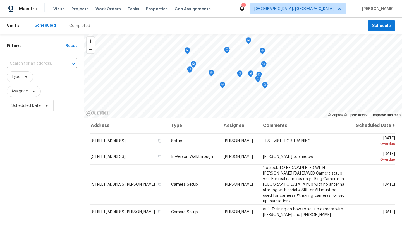
scroll to position [73, 0]
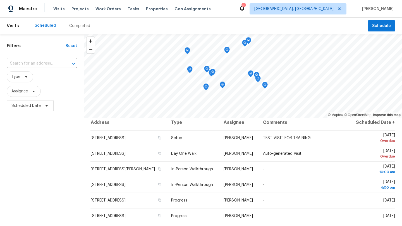
scroll to position [1, 0]
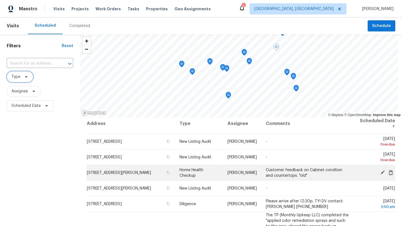
scroll to position [1, 0]
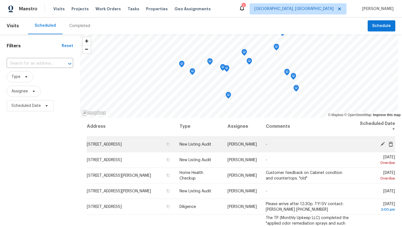
click at [381, 143] on icon at bounding box center [382, 144] width 5 height 5
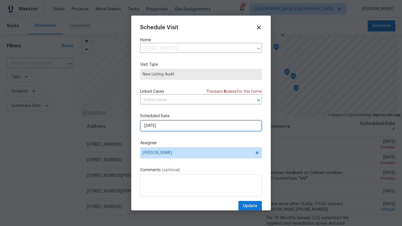
click at [160, 128] on input "9/17/2025" at bounding box center [201, 125] width 122 height 11
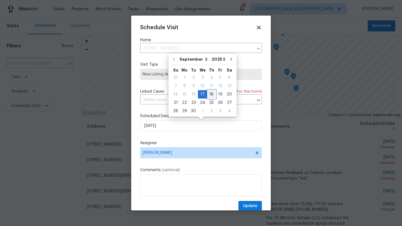
click at [209, 92] on div "18" at bounding box center [211, 95] width 9 height 8
type input "9/18/2025"
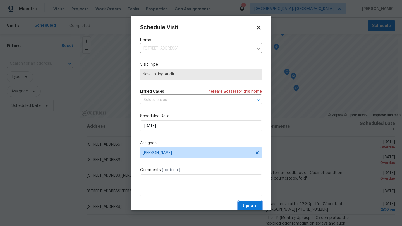
click at [250, 205] on span "Update" at bounding box center [250, 206] width 15 height 7
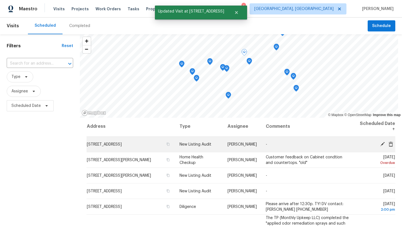
click at [382, 145] on icon at bounding box center [382, 144] width 5 height 5
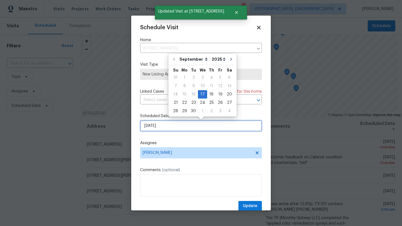
click at [166, 127] on input "9/17/2025" at bounding box center [201, 125] width 122 height 11
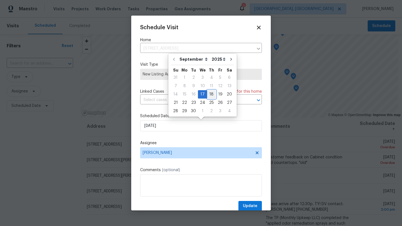
click at [210, 94] on div "18" at bounding box center [211, 95] width 9 height 8
type input "9/18/2025"
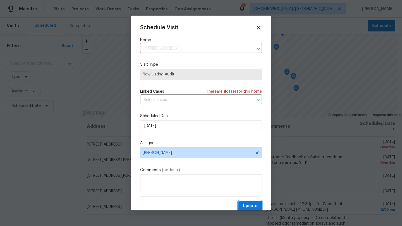
click at [249, 205] on span "Update" at bounding box center [250, 206] width 15 height 7
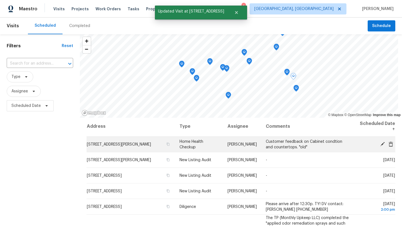
click at [381, 144] on icon at bounding box center [382, 144] width 4 height 4
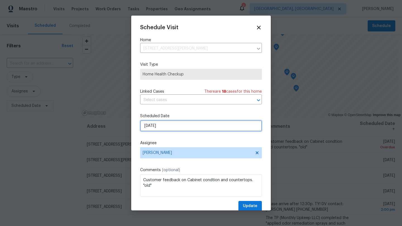
click at [164, 127] on input "9/17/2025" at bounding box center [201, 125] width 122 height 11
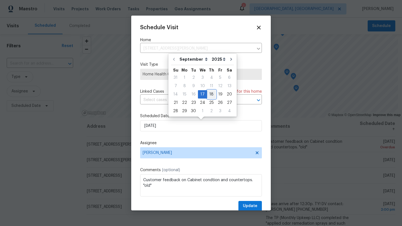
click at [209, 93] on div "18" at bounding box center [211, 95] width 9 height 8
type input "[DATE]"
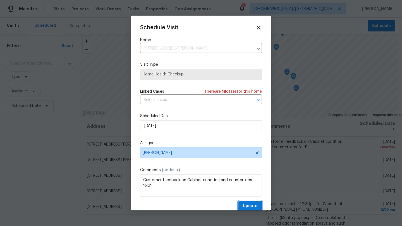
click at [253, 207] on span "Update" at bounding box center [250, 206] width 15 height 7
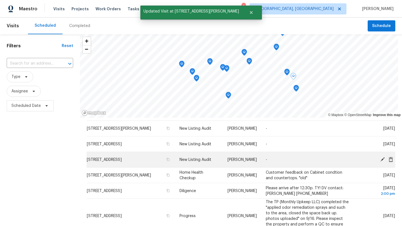
scroll to position [0, 0]
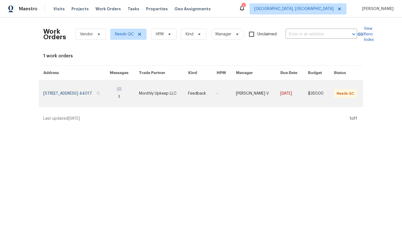
click at [74, 96] on link at bounding box center [76, 94] width 66 height 26
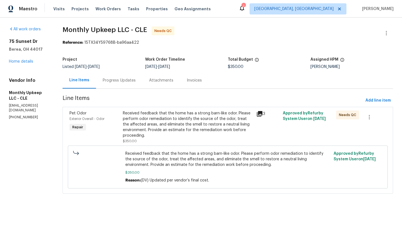
click at [171, 138] on div "Received feedback that the home has a strong barn-like odor. Please perform odo…" at bounding box center [188, 125] width 130 height 28
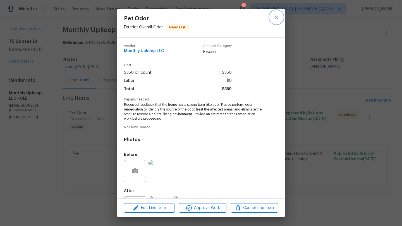
click at [279, 14] on icon "close" at bounding box center [276, 17] width 7 height 7
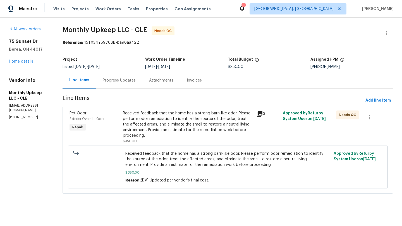
click at [115, 81] on div "Progress Updates" at bounding box center [119, 81] width 33 height 6
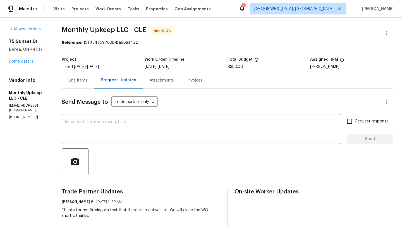
click at [80, 79] on div "Line Items" at bounding box center [77, 81] width 19 height 6
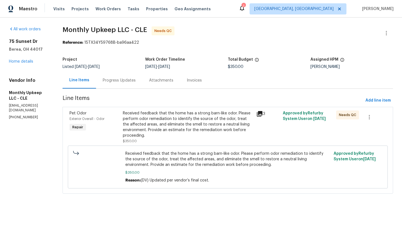
click at [166, 128] on div "Received feedback that the home has a strong barn-like odor. Please perform odo…" at bounding box center [188, 125] width 130 height 28
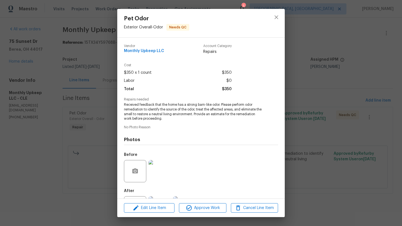
scroll to position [26, 0]
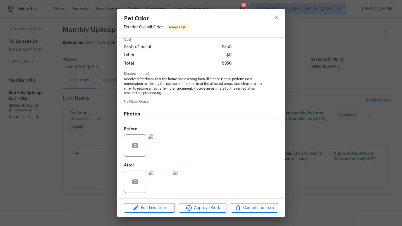
click at [167, 177] on img at bounding box center [159, 182] width 22 height 22
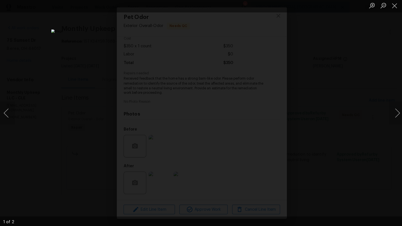
scroll to position [0, 0]
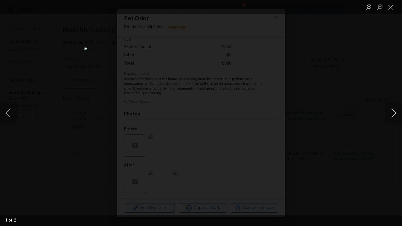
click at [389, 115] on button "Next image" at bounding box center [393, 113] width 17 height 22
click at [12, 114] on button "Previous image" at bounding box center [8, 113] width 17 height 22
click at [11, 112] on button "Previous image" at bounding box center [8, 113] width 17 height 22
click at [394, 113] on button "Next image" at bounding box center [393, 113] width 17 height 22
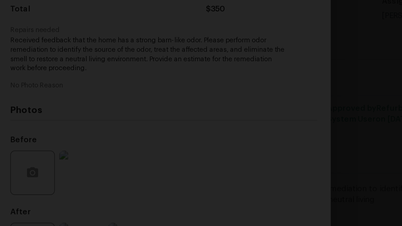
click at [256, 131] on img "Lightbox" at bounding box center [147, 120] width 519 height 293
click at [232, 115] on img "Lightbox" at bounding box center [139, 125] width 519 height 293
click at [231, 108] on img "Lightbox" at bounding box center [145, 124] width 519 height 293
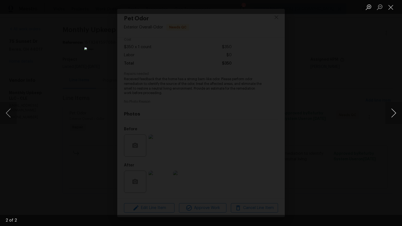
click at [392, 114] on button "Next image" at bounding box center [393, 113] width 17 height 22
click at [392, 115] on button "Next image" at bounding box center [393, 113] width 17 height 22
click at [392, 9] on button "Close lightbox" at bounding box center [390, 7] width 11 height 10
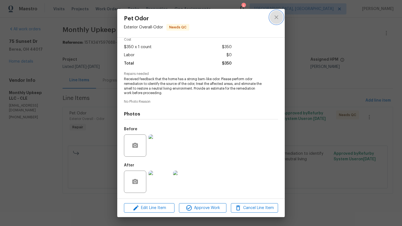
click at [276, 16] on icon "close" at bounding box center [276, 17] width 7 height 7
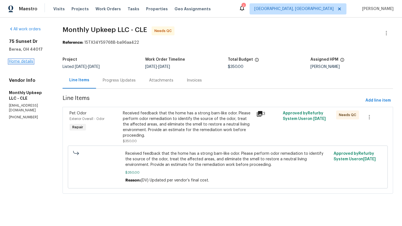
click at [21, 63] on link "Home details" at bounding box center [21, 62] width 24 height 4
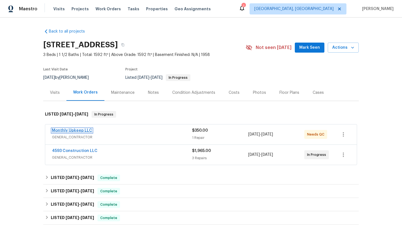
click at [70, 131] on link "Monthly Upkeep LLC" at bounding box center [72, 131] width 40 height 4
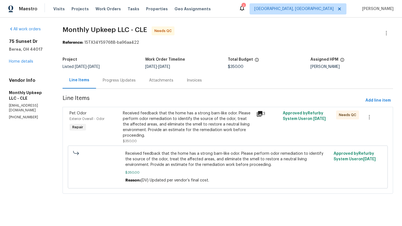
click at [120, 81] on div "Progress Updates" at bounding box center [119, 81] width 33 height 6
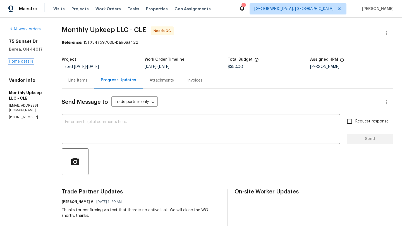
click at [25, 63] on link "Home details" at bounding box center [21, 62] width 24 height 4
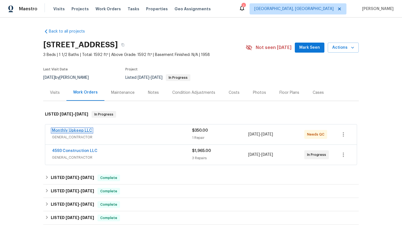
click at [70, 132] on link "Monthly Upkeep LLC" at bounding box center [72, 131] width 40 height 4
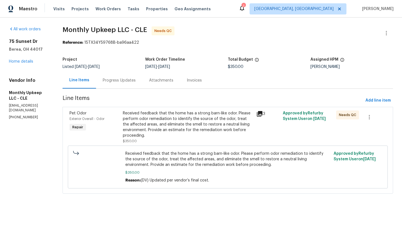
click at [164, 122] on div "Received feedback that the home has a strong barn-like odor. Please perform odo…" at bounding box center [188, 125] width 130 height 28
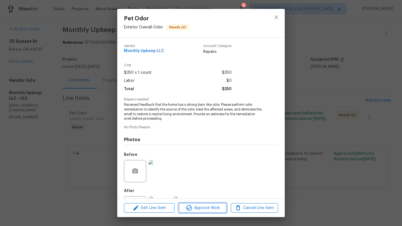
click at [195, 204] on button "Approve Work" at bounding box center [202, 209] width 47 height 10
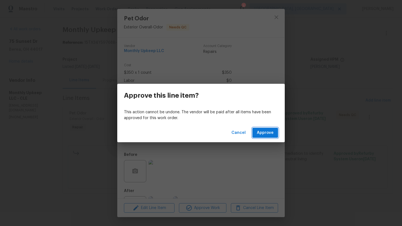
click at [267, 131] on span "Approve" at bounding box center [265, 133] width 17 height 7
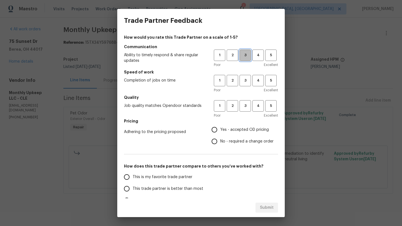
click at [247, 58] on span "3" at bounding box center [245, 55] width 10 height 6
click at [244, 81] on span "3" at bounding box center [245, 81] width 10 height 6
click at [245, 108] on span "3" at bounding box center [245, 106] width 10 height 6
click at [211, 131] on input "Yes - accepted OD pricing" at bounding box center [214, 130] width 12 height 12
radio input "true"
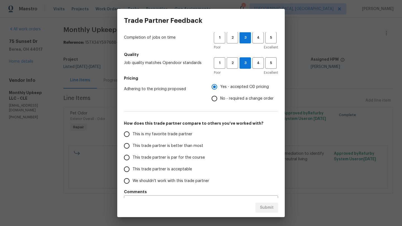
scroll to position [43, 0]
click at [127, 159] on input "This trade partner is par for the course" at bounding box center [127, 158] width 12 height 12
radio input "false"
click at [128, 146] on input "This trade partner is better than most" at bounding box center [127, 147] width 12 height 12
click at [269, 208] on span "Submit" at bounding box center [267, 208] width 14 height 7
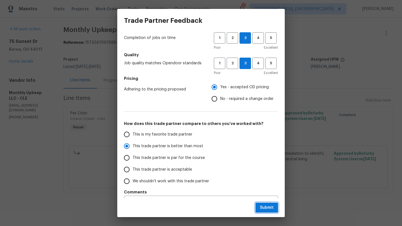
radio input "true"
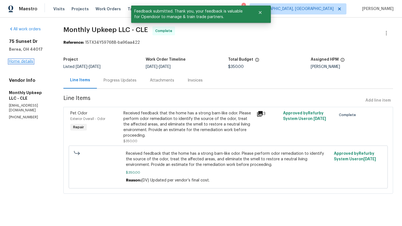
click at [15, 63] on link "Home details" at bounding box center [21, 62] width 24 height 4
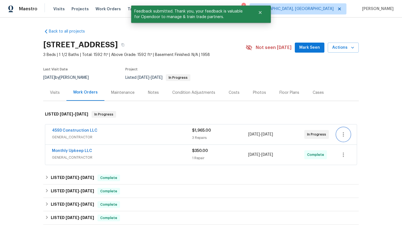
click at [343, 137] on icon "button" at bounding box center [343, 134] width 7 height 7
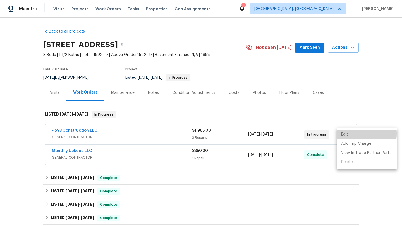
click at [343, 134] on li "Edit" at bounding box center [366, 134] width 60 height 9
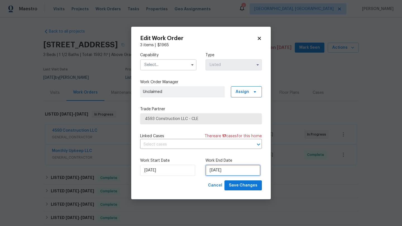
click at [214, 172] on input "[DATE]" at bounding box center [232, 170] width 55 height 11
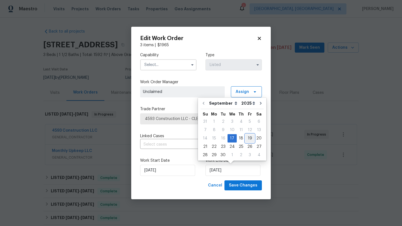
click at [247, 139] on div "19" at bounding box center [249, 139] width 9 height 8
type input "[DATE]"
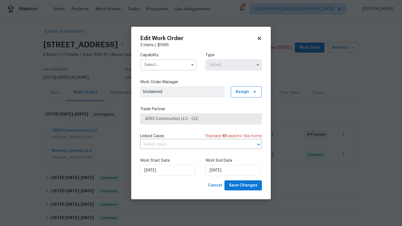
click at [167, 64] on input "text" at bounding box center [168, 64] width 56 height 11
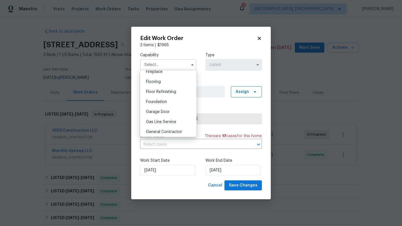
scroll to position [215, 0]
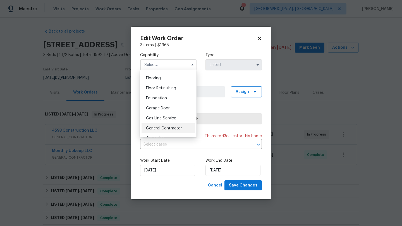
click at [158, 130] on span "General Contractor" at bounding box center [164, 129] width 36 height 4
type input "General Contractor"
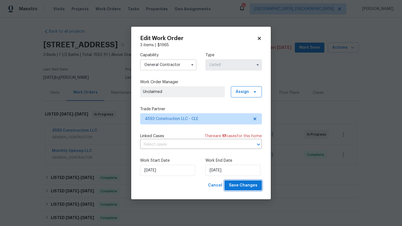
click at [240, 187] on span "Save Changes" at bounding box center [243, 185] width 28 height 7
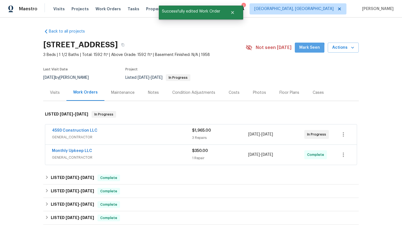
click at [305, 49] on span "Mark Seen" at bounding box center [309, 47] width 21 height 7
click at [54, 93] on div "Visits" at bounding box center [55, 93] width 10 height 6
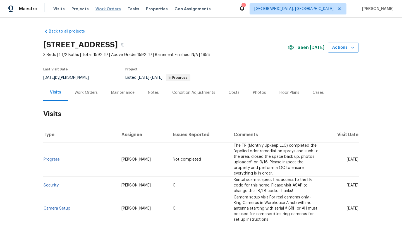
click at [95, 9] on span "Work Orders" at bounding box center [107, 9] width 25 height 6
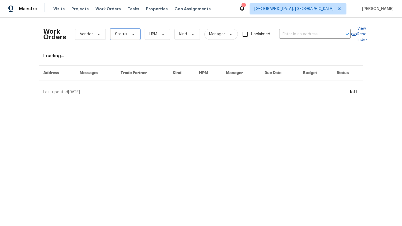
click at [128, 33] on span "Status" at bounding box center [125, 34] width 30 height 11
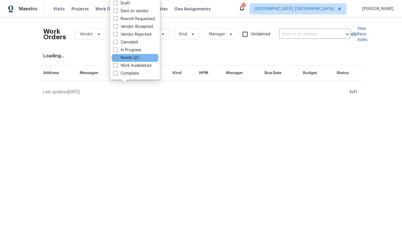
click at [128, 57] on label "Needs QC" at bounding box center [126, 58] width 26 height 6
click at [117, 57] on input "Needs QC" at bounding box center [115, 57] width 4 height 4
checkbox input "true"
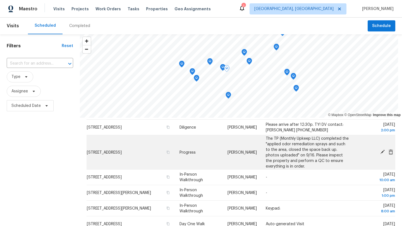
scroll to position [82, 0]
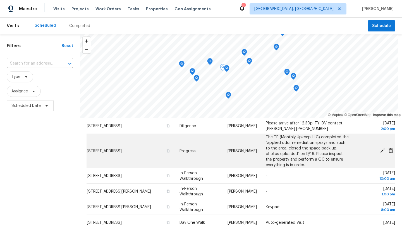
click at [384, 150] on icon at bounding box center [382, 151] width 4 height 4
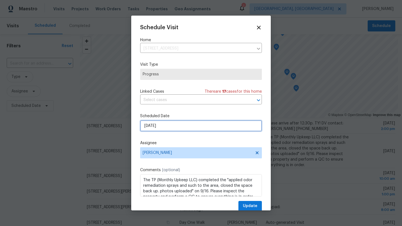
click at [175, 128] on input "[DATE]" at bounding box center [201, 125] width 122 height 11
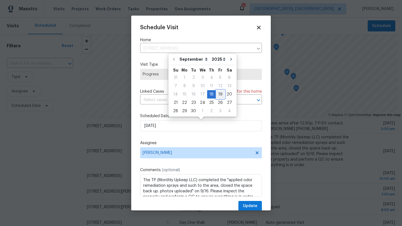
click at [217, 95] on div "19" at bounding box center [220, 95] width 9 height 8
type input "9/19/2025"
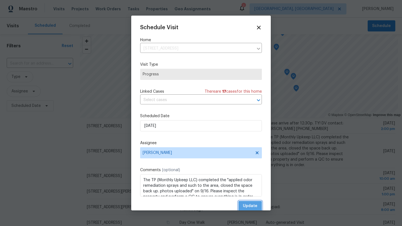
click at [244, 206] on span "Update" at bounding box center [250, 206] width 15 height 7
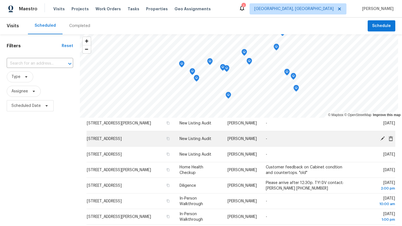
scroll to position [41, 0]
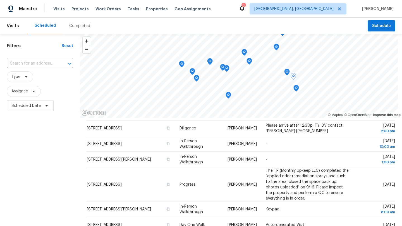
scroll to position [82, 0]
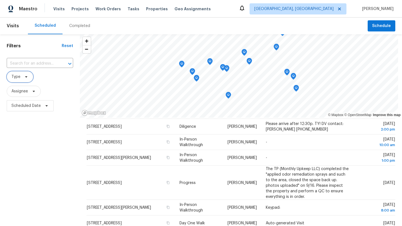
click at [25, 74] on span "Type" at bounding box center [20, 76] width 26 height 11
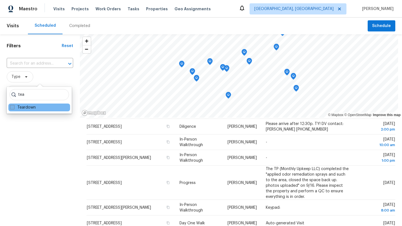
type input "tea"
click at [13, 108] on span at bounding box center [12, 107] width 4 height 4
click at [13, 108] on input "Teardown" at bounding box center [12, 107] width 4 height 4
checkbox input "true"
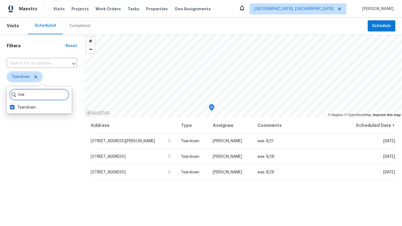
click at [60, 95] on input "tea" at bounding box center [38, 94] width 59 height 11
click at [59, 94] on input "tea" at bounding box center [38, 94] width 59 height 11
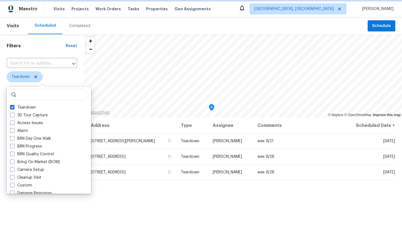
click at [37, 78] on icon at bounding box center [35, 77] width 4 height 4
checkbox input "false"
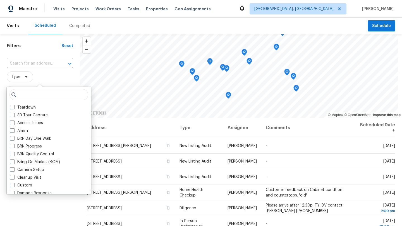
click at [67, 208] on div "Filters Reset ​ Type Assignee Scheduled Date" at bounding box center [40, 166] width 80 height 265
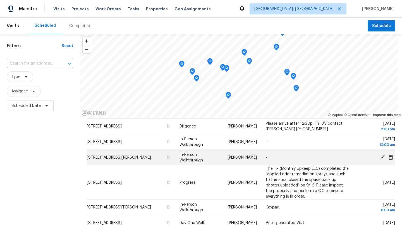
scroll to position [84, 0]
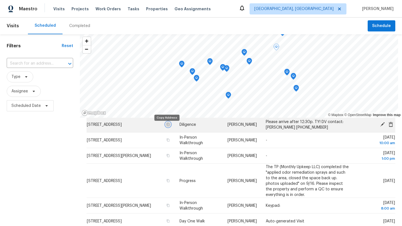
click at [166, 126] on icon "button" at bounding box center [167, 124] width 3 height 3
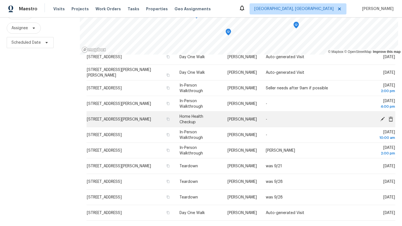
scroll to position [73, 0]
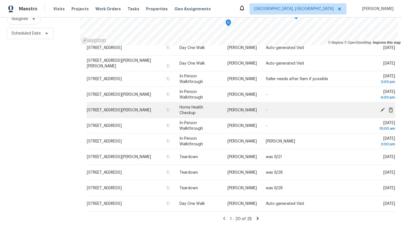
click at [381, 111] on icon at bounding box center [382, 110] width 4 height 4
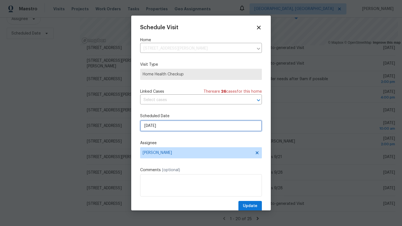
click at [163, 128] on input "9/22/2025" at bounding box center [201, 125] width 122 height 11
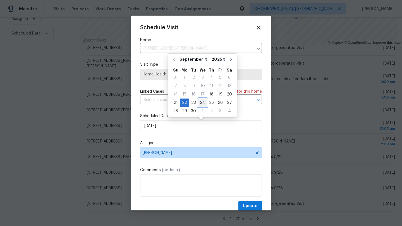
click at [200, 103] on div "24" at bounding box center [202, 103] width 9 height 8
type input "9/24/2025"
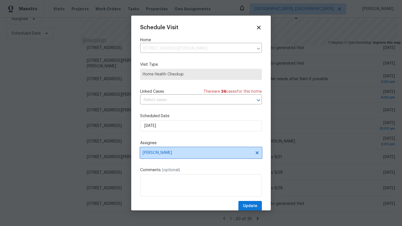
click at [169, 154] on span "[PERSON_NAME]" at bounding box center [197, 153] width 109 height 4
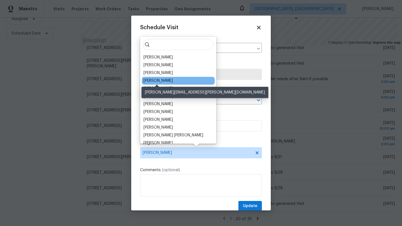
click at [168, 80] on div "[PERSON_NAME]" at bounding box center [157, 81] width 29 height 6
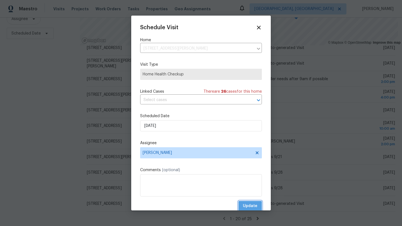
click at [249, 208] on span "Update" at bounding box center [250, 206] width 15 height 7
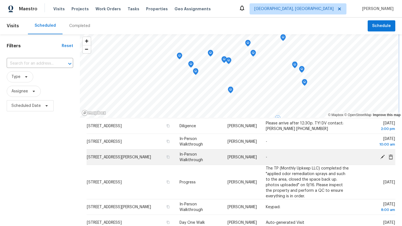
scroll to position [89, 0]
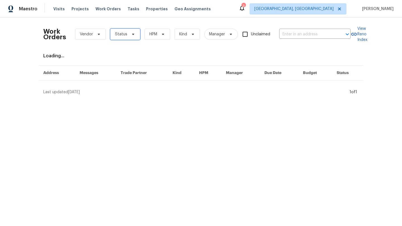
click at [131, 33] on icon at bounding box center [133, 34] width 4 height 4
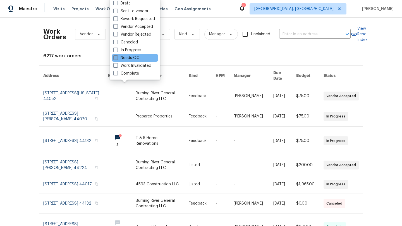
click at [134, 58] on label "Needs QC" at bounding box center [126, 58] width 26 height 6
click at [117, 58] on input "Needs QC" at bounding box center [115, 57] width 4 height 4
checkbox input "true"
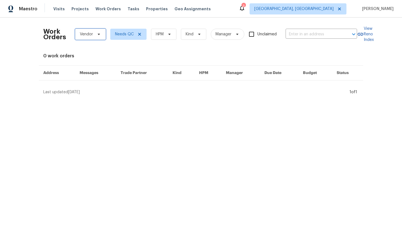
click at [99, 34] on icon at bounding box center [99, 34] width 2 height 1
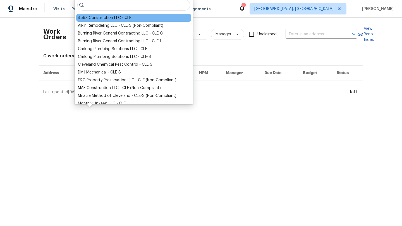
click at [97, 18] on div "4593 Construction LLC - CLE" at bounding box center [104, 18] width 53 height 6
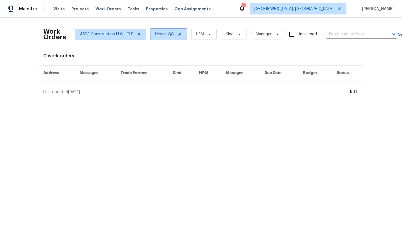
click at [179, 34] on icon at bounding box center [179, 34] width 4 height 4
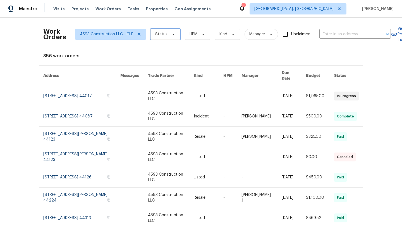
click at [174, 37] on span "Status" at bounding box center [165, 34] width 30 height 11
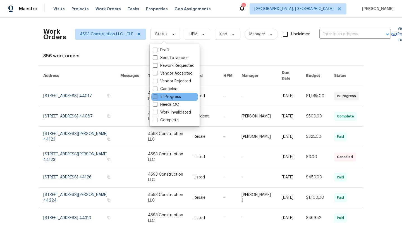
click at [162, 99] on label "In Progress" at bounding box center [167, 97] width 28 height 6
click at [156, 98] on input "In Progress" at bounding box center [155, 96] width 4 height 4
checkbox input "true"
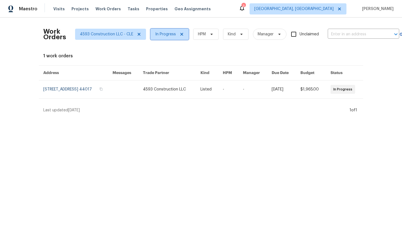
click at [178, 34] on span at bounding box center [181, 34] width 6 height 4
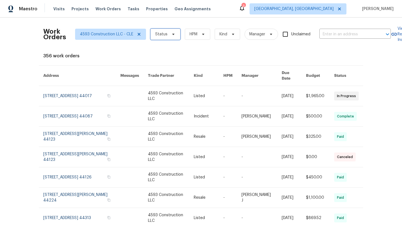
click at [177, 34] on span "Status" at bounding box center [165, 34] width 30 height 11
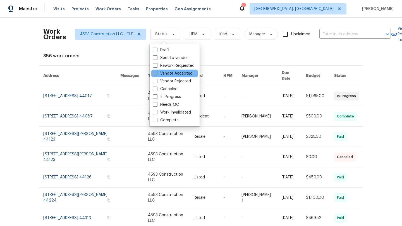
click at [153, 73] on span at bounding box center [155, 73] width 4 height 4
click at [153, 73] on input "Vendor Accepted" at bounding box center [155, 73] width 4 height 4
checkbox input "true"
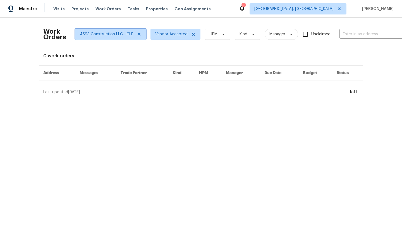
click at [139, 33] on icon at bounding box center [139, 34] width 3 height 3
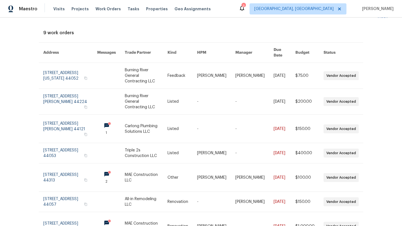
scroll to position [26, 0]
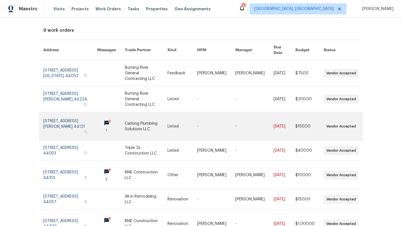
click at [106, 112] on link at bounding box center [111, 126] width 28 height 28
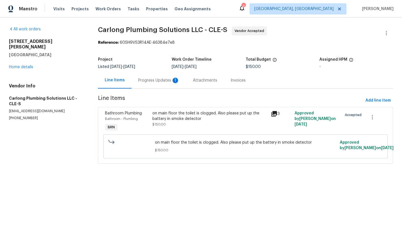
click at [151, 80] on div "Progress Updates 1" at bounding box center [158, 81] width 41 height 6
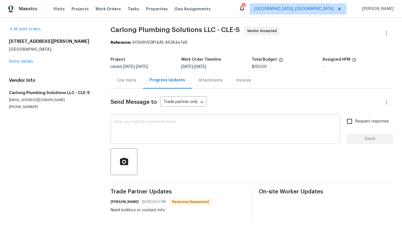
scroll to position [3, 0]
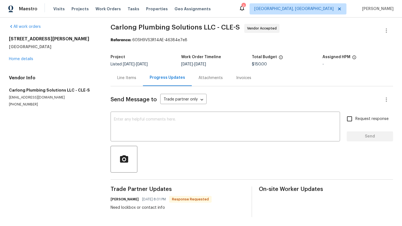
click at [124, 78] on div "Line Items" at bounding box center [126, 78] width 19 height 6
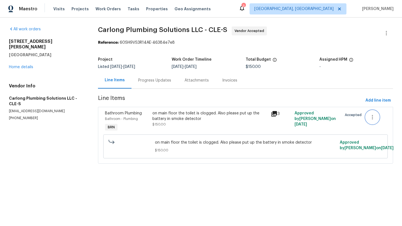
click at [372, 118] on icon "button" at bounding box center [372, 117] width 7 height 7
click at [372, 118] on li "Cancel" at bounding box center [375, 117] width 21 height 9
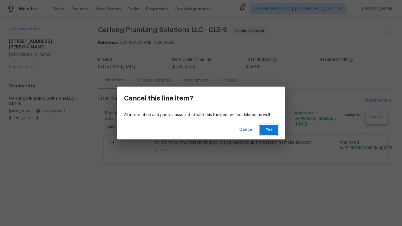
click at [274, 130] on button "Yes" at bounding box center [269, 130] width 18 height 10
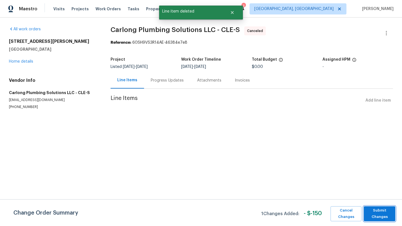
click at [381, 214] on span "Submit Changes" at bounding box center [379, 214] width 26 height 13
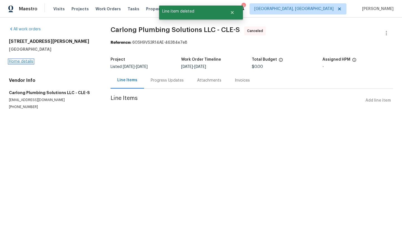
click at [19, 62] on link "Home details" at bounding box center [21, 62] width 24 height 4
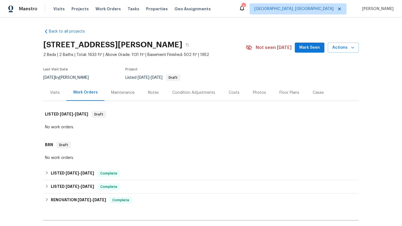
click at [309, 50] on span "Mark Seen" at bounding box center [309, 47] width 21 height 7
click at [103, 8] on span "Work Orders" at bounding box center [107, 9] width 25 height 6
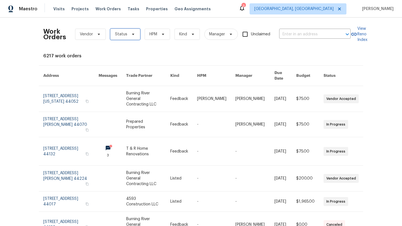
click at [129, 35] on span at bounding box center [132, 34] width 6 height 4
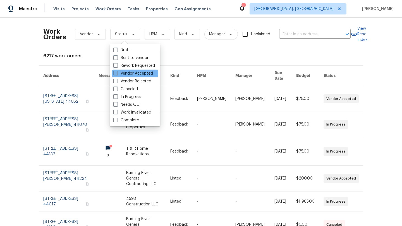
click at [131, 74] on label "Vendor Accepted" at bounding box center [133, 74] width 40 height 6
click at [117, 74] on input "Vendor Accepted" at bounding box center [115, 73] width 4 height 4
checkbox input "true"
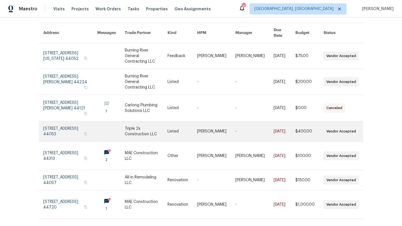
scroll to position [45, 0]
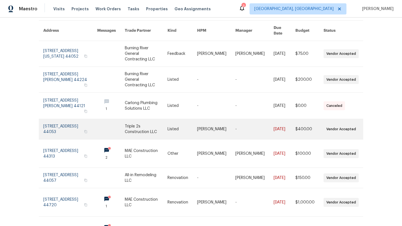
click at [80, 119] on link at bounding box center [70, 129] width 54 height 20
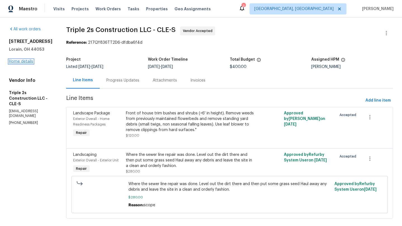
click at [17, 62] on link "Home details" at bounding box center [21, 62] width 24 height 4
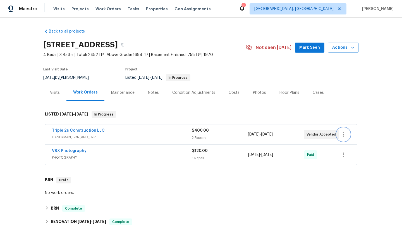
click at [343, 136] on icon "button" at bounding box center [343, 134] width 7 height 7
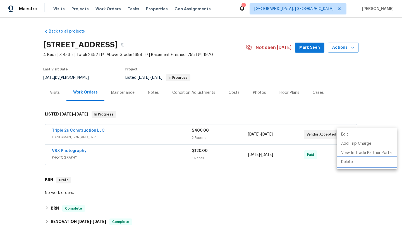
click at [344, 163] on li "Delete" at bounding box center [366, 162] width 60 height 9
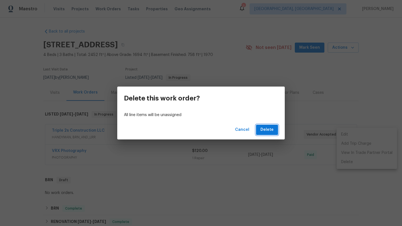
click at [265, 132] on span "Delete" at bounding box center [266, 130] width 13 height 7
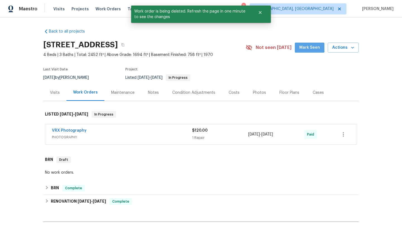
click at [309, 47] on span "Mark Seen" at bounding box center [309, 47] width 21 height 7
click at [104, 10] on span "Work Orders" at bounding box center [107, 9] width 25 height 6
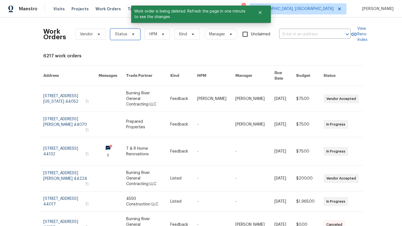
click at [120, 37] on span "Status" at bounding box center [121, 35] width 12 height 6
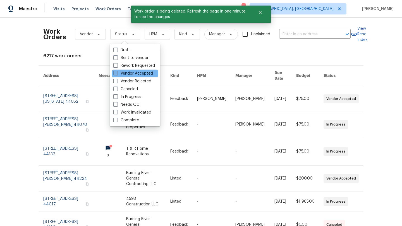
click at [125, 73] on label "Vendor Accepted" at bounding box center [133, 74] width 40 height 6
click at [117, 73] on input "Vendor Accepted" at bounding box center [115, 73] width 4 height 4
checkbox input "true"
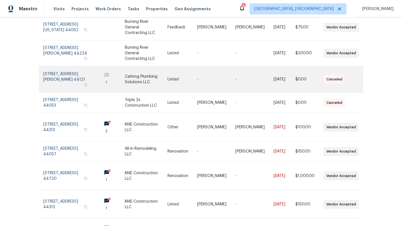
scroll to position [72, 0]
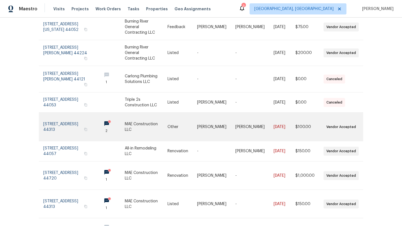
click at [60, 116] on link at bounding box center [70, 127] width 54 height 28
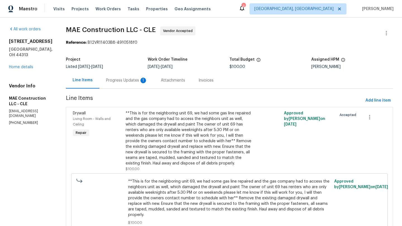
click at [128, 81] on div "Progress Updates 1" at bounding box center [126, 81] width 41 height 6
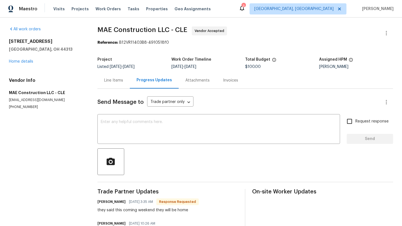
click at [117, 78] on div "Line Items" at bounding box center [113, 81] width 19 height 6
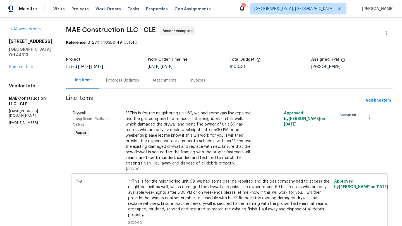
click at [22, 64] on div "71 Quaker Ridge Dr Akron, OH 44313 Home details" at bounding box center [31, 54] width 44 height 31
click at [24, 65] on link "Home details" at bounding box center [21, 67] width 24 height 4
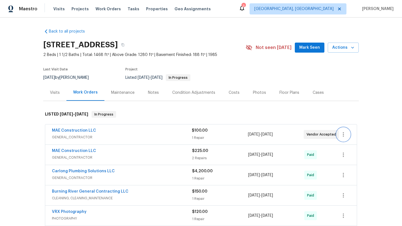
click at [344, 136] on icon "button" at bounding box center [343, 134] width 7 height 7
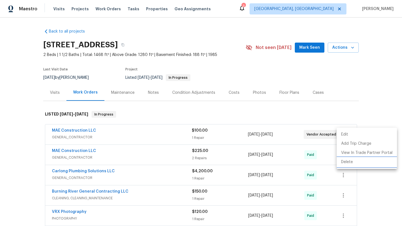
click at [342, 162] on li "Delete" at bounding box center [366, 162] width 60 height 9
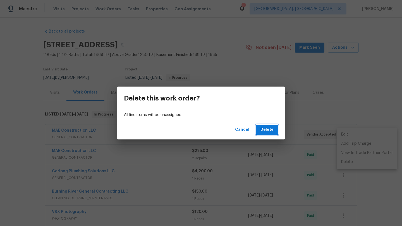
click at [271, 131] on span "Delete" at bounding box center [266, 130] width 13 height 7
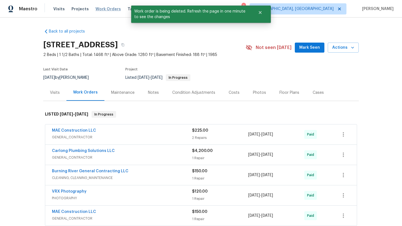
click at [108, 7] on span "Work Orders" at bounding box center [107, 9] width 25 height 6
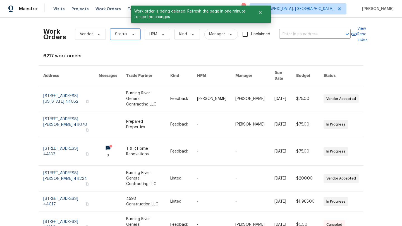
click at [124, 33] on span "Status" at bounding box center [121, 35] width 12 height 6
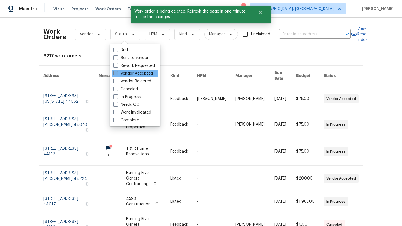
click at [136, 73] on label "Vendor Accepted" at bounding box center [133, 74] width 40 height 6
click at [117, 73] on input "Vendor Accepted" at bounding box center [115, 73] width 4 height 4
checkbox input "true"
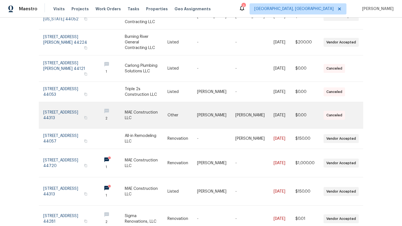
scroll to position [85, 0]
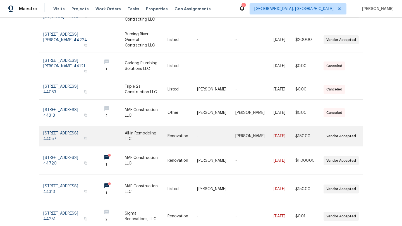
click at [63, 126] on link at bounding box center [70, 136] width 54 height 20
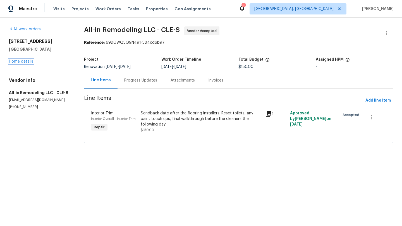
click at [30, 62] on link "Home details" at bounding box center [21, 62] width 24 height 4
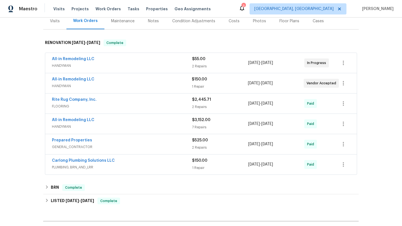
scroll to position [72, 0]
click at [81, 79] on link "All-in Remodeling LLC" at bounding box center [73, 79] width 42 height 4
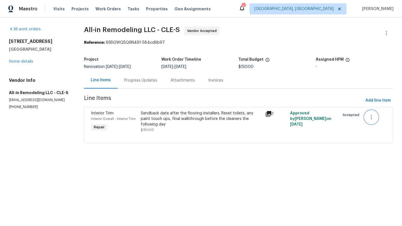
click at [370, 118] on icon "button" at bounding box center [371, 117] width 7 height 7
click at [370, 119] on li "Cancel" at bounding box center [374, 117] width 21 height 9
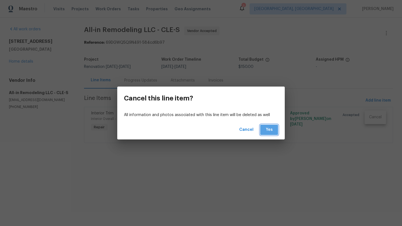
click at [266, 129] on span "Yes" at bounding box center [268, 130] width 9 height 7
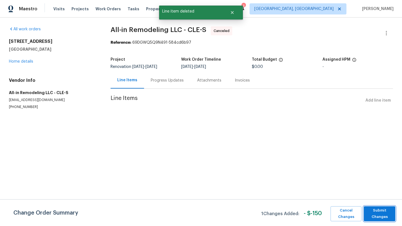
click at [382, 214] on span "Submit Changes" at bounding box center [379, 214] width 26 height 13
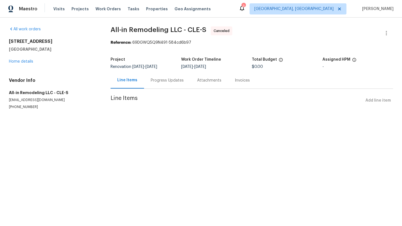
click at [15, 64] on div "1776 Falkirk Rd Madison, OH 44057 Home details" at bounding box center [53, 52] width 88 height 26
click at [16, 60] on link "Home details" at bounding box center [21, 62] width 24 height 4
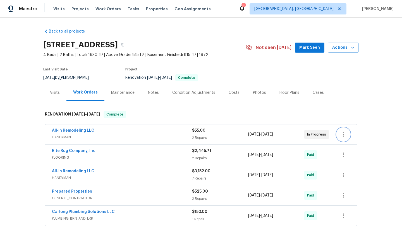
click at [346, 135] on icon "button" at bounding box center [343, 134] width 7 height 7
click at [344, 134] on icon "button" at bounding box center [343, 134] width 7 height 7
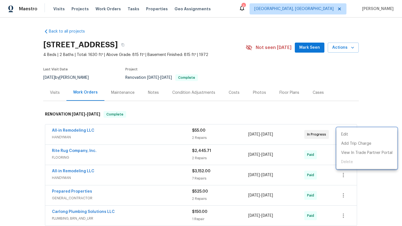
click at [61, 128] on div at bounding box center [201, 113] width 402 height 226
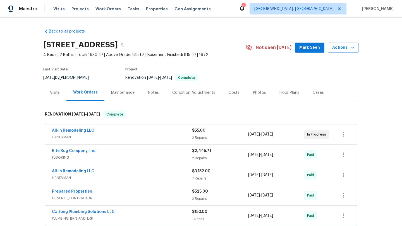
click at [61, 129] on span "All-in Remodeling LLC" at bounding box center [73, 131] width 42 height 6
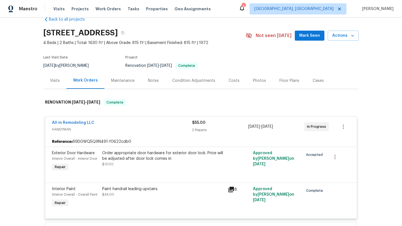
scroll to position [13, 0]
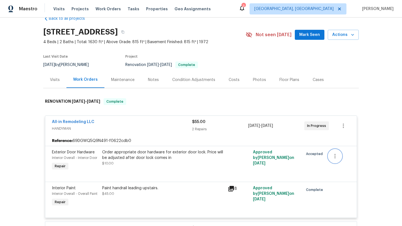
click at [335, 156] on icon "button" at bounding box center [334, 156] width 1 height 4
click at [334, 156] on li "Cancel" at bounding box center [338, 156] width 21 height 9
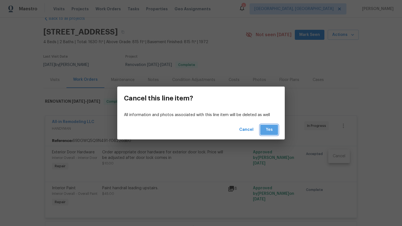
click at [268, 131] on span "Yes" at bounding box center [268, 130] width 9 height 7
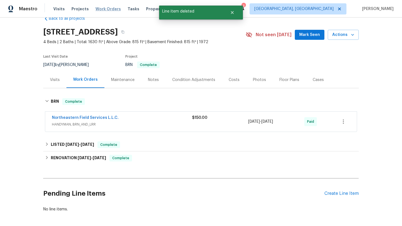
click at [105, 9] on span "Work Orders" at bounding box center [107, 9] width 25 height 6
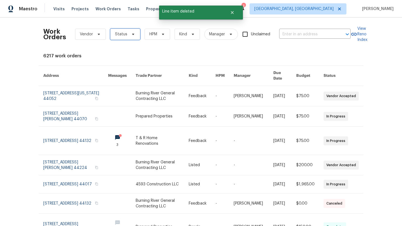
click at [115, 33] on span "Status" at bounding box center [121, 35] width 12 height 6
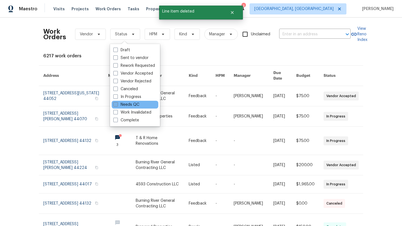
click at [118, 107] on label "Needs QC" at bounding box center [126, 105] width 26 height 6
click at [117, 106] on input "Needs QC" at bounding box center [115, 104] width 4 height 4
checkbox input "true"
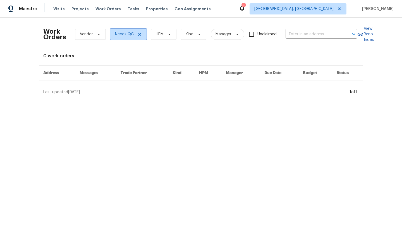
click at [132, 37] on span "Needs QC" at bounding box center [124, 35] width 19 height 6
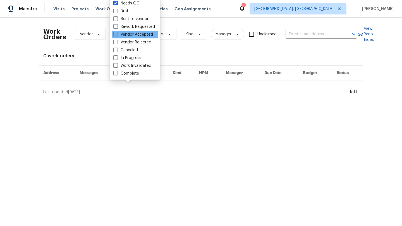
click at [134, 35] on label "Vendor Accepted" at bounding box center [133, 35] width 40 height 6
click at [117, 35] on input "Vendor Accepted" at bounding box center [115, 34] width 4 height 4
checkbox input "true"
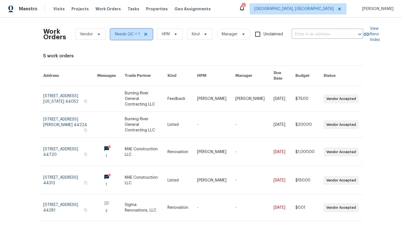
click at [134, 35] on span "Needs QC + 1" at bounding box center [127, 35] width 25 height 6
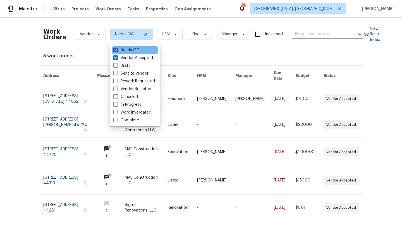
click at [115, 49] on span at bounding box center [115, 50] width 4 height 4
click at [115, 49] on input "Needs QC" at bounding box center [115, 49] width 4 height 4
checkbox input "false"
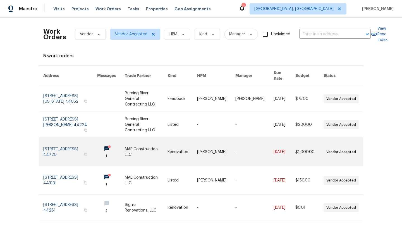
click at [62, 138] on link at bounding box center [70, 152] width 54 height 28
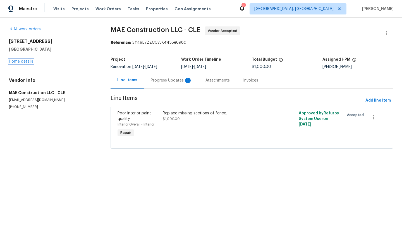
click at [23, 61] on link "Home details" at bounding box center [21, 62] width 24 height 4
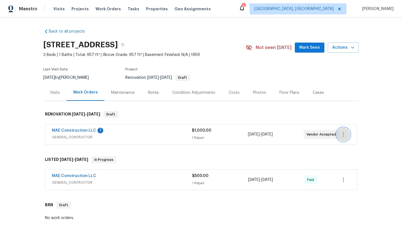
click at [345, 135] on icon "button" at bounding box center [343, 134] width 7 height 7
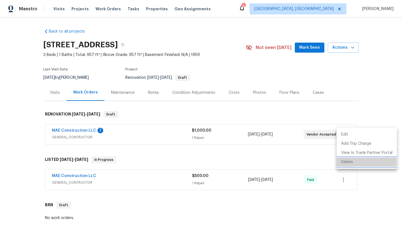
click at [347, 162] on li "Delete" at bounding box center [366, 162] width 60 height 9
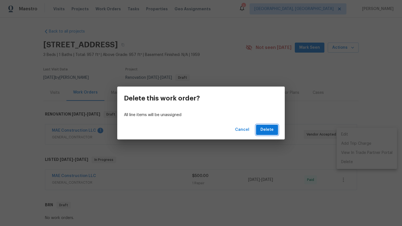
click at [275, 129] on button "Delete" at bounding box center [267, 130] width 22 height 10
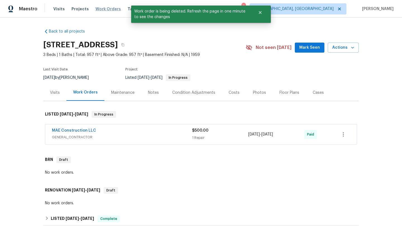
click at [98, 7] on span "Work Orders" at bounding box center [107, 9] width 25 height 6
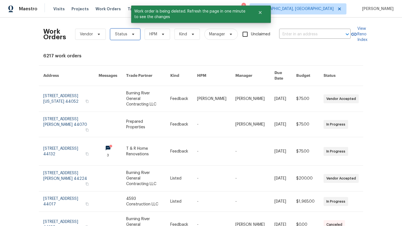
click at [117, 34] on span "Status" at bounding box center [121, 35] width 12 height 6
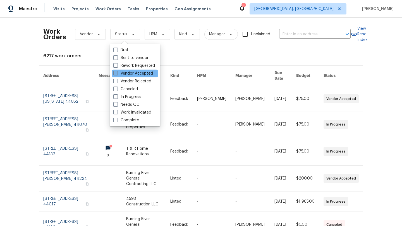
click at [131, 74] on label "Vendor Accepted" at bounding box center [133, 74] width 40 height 6
click at [117, 74] on input "Vendor Accepted" at bounding box center [115, 73] width 4 height 4
checkbox input "true"
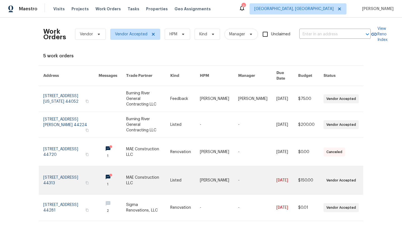
click at [56, 167] on link at bounding box center [70, 181] width 55 height 28
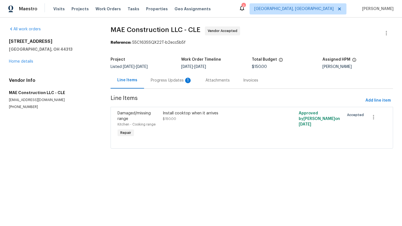
click at [164, 83] on div "Progress Updates 1" at bounding box center [171, 81] width 41 height 6
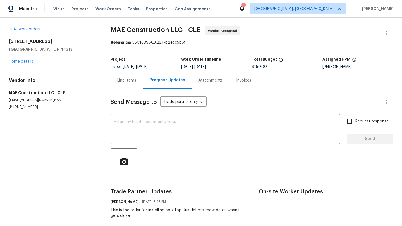
click at [122, 79] on div "Line Items" at bounding box center [126, 81] width 19 height 6
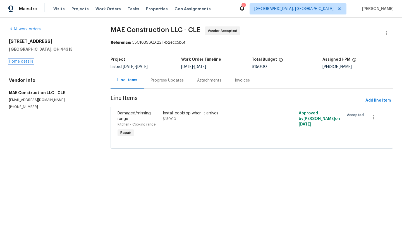
click at [23, 61] on link "Home details" at bounding box center [21, 62] width 24 height 4
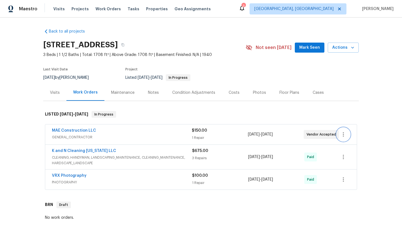
click at [343, 135] on icon "button" at bounding box center [343, 134] width 1 height 4
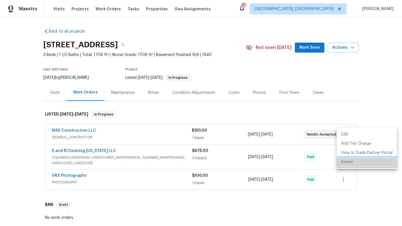
click at [346, 165] on li "Delete" at bounding box center [366, 162] width 60 height 9
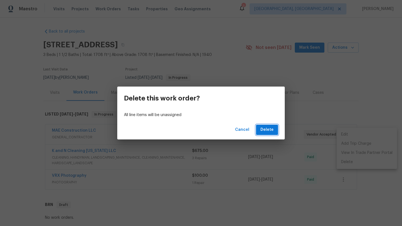
click at [267, 130] on span "Delete" at bounding box center [266, 130] width 13 height 7
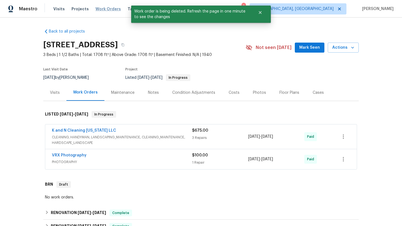
click at [98, 9] on span "Work Orders" at bounding box center [107, 9] width 25 height 6
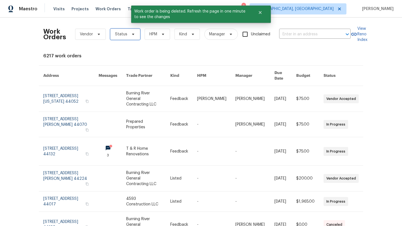
click at [119, 35] on span "Status" at bounding box center [121, 35] width 12 height 6
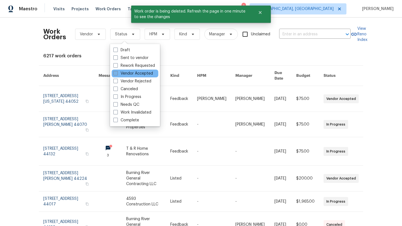
click at [118, 74] on label "Vendor Accepted" at bounding box center [133, 74] width 40 height 6
click at [117, 74] on input "Vendor Accepted" at bounding box center [115, 73] width 4 height 4
checkbox input "true"
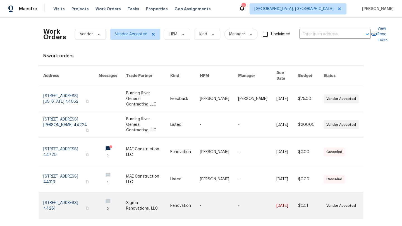
click at [50, 193] on link at bounding box center [70, 206] width 55 height 26
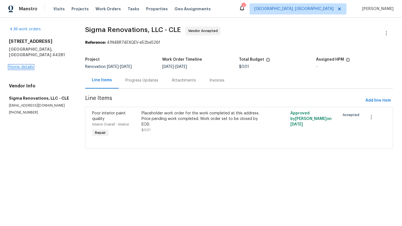
click at [30, 65] on link "Home details" at bounding box center [21, 67] width 24 height 4
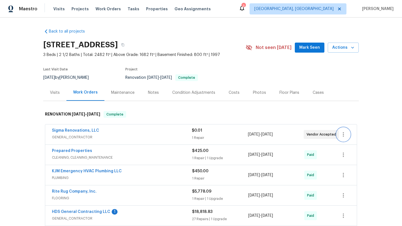
click at [344, 135] on icon "button" at bounding box center [343, 134] width 7 height 7
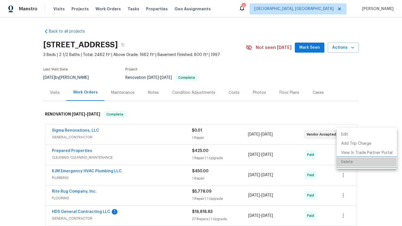
click at [344, 162] on li "Delete" at bounding box center [366, 162] width 60 height 9
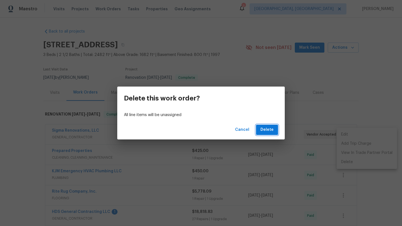
click at [277, 132] on button "Delete" at bounding box center [267, 130] width 22 height 10
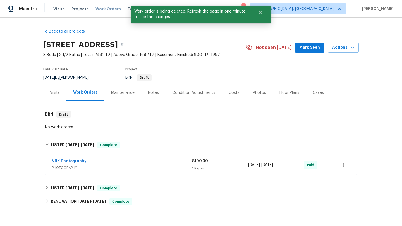
click at [104, 7] on span "Work Orders" at bounding box center [107, 9] width 25 height 6
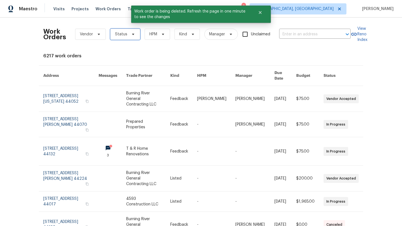
click at [116, 34] on span "Status" at bounding box center [121, 35] width 12 height 6
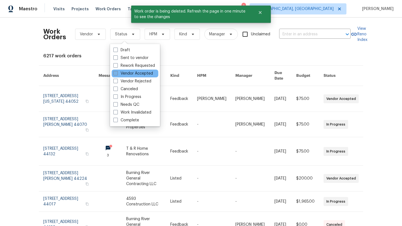
click at [122, 74] on label "Vendor Accepted" at bounding box center [133, 74] width 40 height 6
click at [117, 74] on input "Vendor Accepted" at bounding box center [115, 73] width 4 height 4
checkbox input "true"
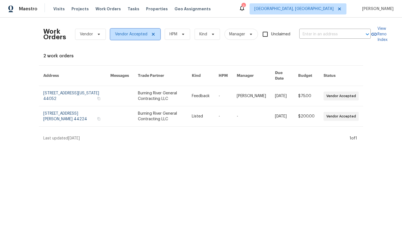
click at [139, 33] on span "Vendor Accepted" at bounding box center [131, 35] width 32 height 6
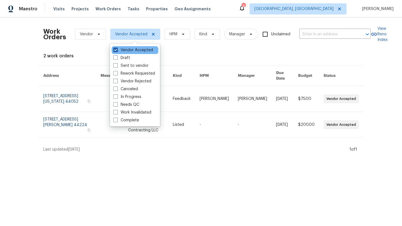
click at [115, 49] on span at bounding box center [115, 50] width 4 height 4
click at [115, 49] on input "Vendor Accepted" at bounding box center [115, 49] width 4 height 4
checkbox input "false"
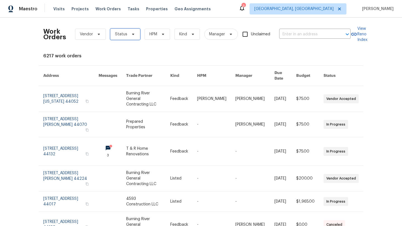
click at [131, 32] on span "Status" at bounding box center [125, 34] width 30 height 11
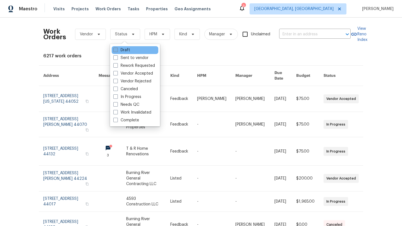
click at [117, 50] on span at bounding box center [115, 50] width 4 height 4
click at [117, 50] on input "Draft" at bounding box center [115, 49] width 4 height 4
checkbox input "true"
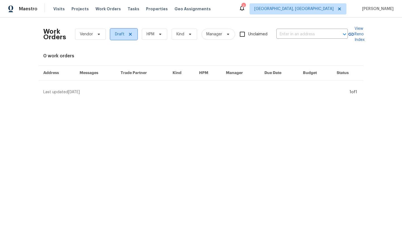
click at [126, 36] on span at bounding box center [129, 34] width 6 height 4
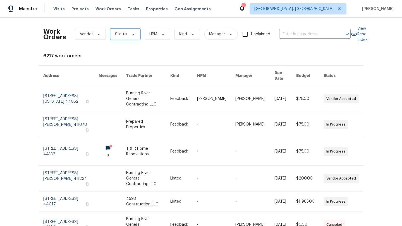
click at [125, 36] on span "Status" at bounding box center [121, 35] width 12 height 6
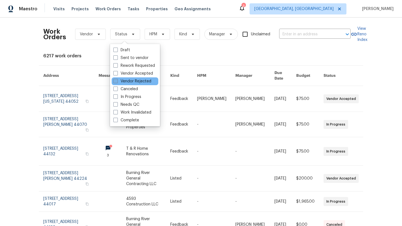
click at [114, 79] on span at bounding box center [115, 81] width 4 height 4
click at [114, 79] on input "Vendor Rejected" at bounding box center [115, 81] width 4 height 4
checkbox input "true"
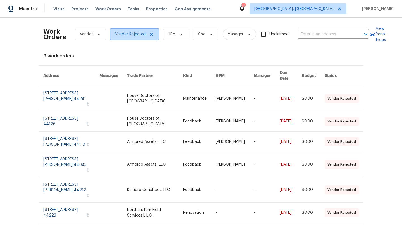
click at [138, 36] on span "Vendor Rejected" at bounding box center [130, 35] width 31 height 6
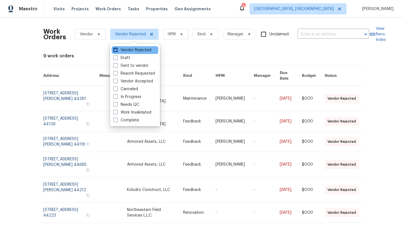
click at [115, 51] on span at bounding box center [115, 50] width 4 height 4
click at [115, 51] on input "Vendor Rejected" at bounding box center [115, 49] width 4 height 4
checkbox input "false"
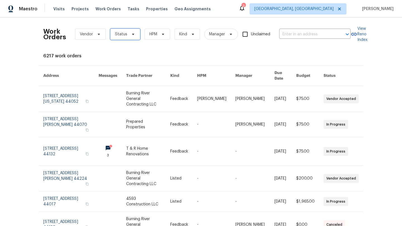
click at [126, 35] on span "Status" at bounding box center [121, 35] width 12 height 6
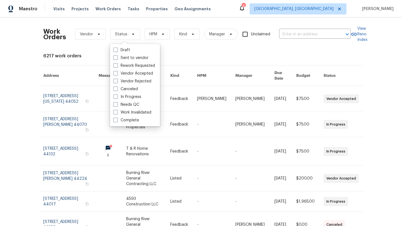
click at [169, 48] on div "Work Orders Vendor Status HPM Kind Manager Unclaimed ​ View Reno Index 6217 wor…" at bounding box center [200, 187] width 315 height 331
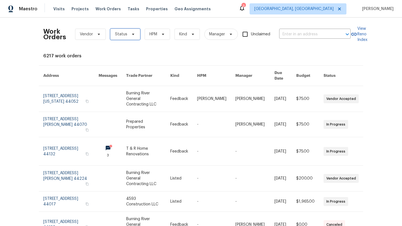
click at [119, 36] on span "Status" at bounding box center [121, 35] width 12 height 6
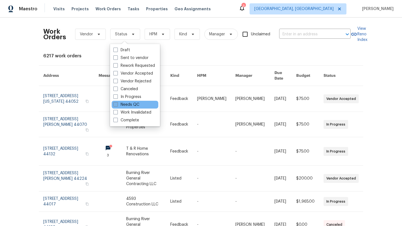
click at [129, 106] on label "Needs QC" at bounding box center [126, 105] width 26 height 6
click at [117, 106] on input "Needs QC" at bounding box center [115, 104] width 4 height 4
checkbox input "true"
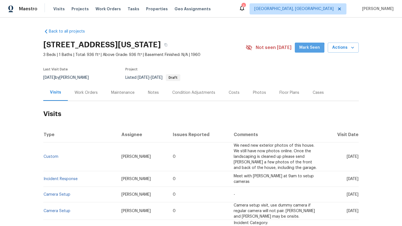
click at [307, 50] on span "Mark Seen" at bounding box center [309, 47] width 21 height 7
click at [91, 90] on div "Work Orders" at bounding box center [85, 93] width 23 height 6
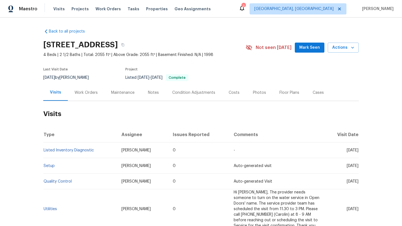
click at [80, 95] on div "Work Orders" at bounding box center [86, 93] width 37 height 16
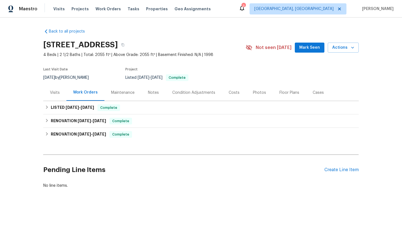
click at [57, 94] on div "Visits" at bounding box center [55, 93] width 10 height 6
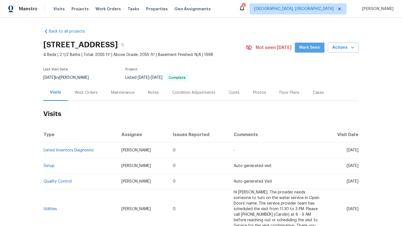
click at [307, 48] on span "Mark Seen" at bounding box center [309, 47] width 21 height 7
click at [124, 44] on icon "button" at bounding box center [122, 45] width 3 height 3
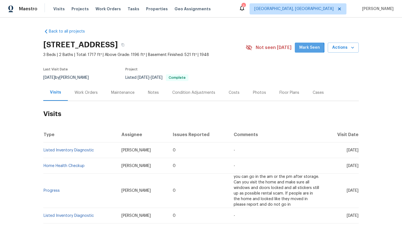
click at [300, 48] on button "Mark Seen" at bounding box center [310, 48] width 30 height 10
click at [84, 93] on div "Work Orders" at bounding box center [85, 93] width 23 height 6
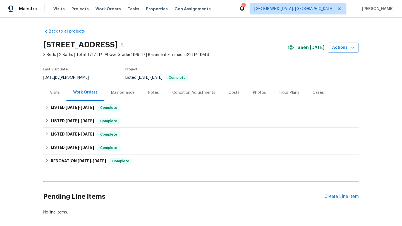
click at [60, 93] on div "Visits" at bounding box center [54, 93] width 23 height 16
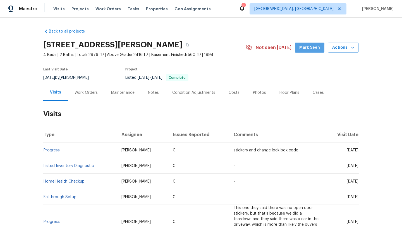
click at [304, 49] on span "Mark Seen" at bounding box center [309, 47] width 21 height 7
click at [88, 93] on div "Work Orders" at bounding box center [85, 93] width 23 height 6
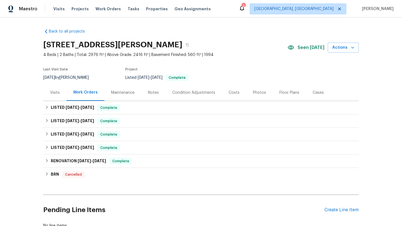
click at [56, 92] on div "Visits" at bounding box center [55, 93] width 10 height 6
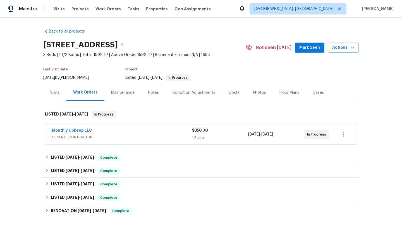
click at [308, 49] on span "Mark Seen" at bounding box center [309, 47] width 21 height 7
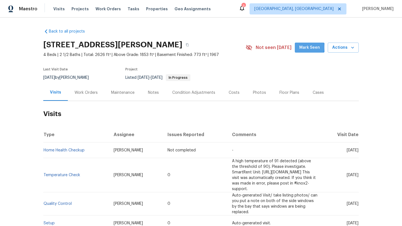
click at [304, 48] on span "Mark Seen" at bounding box center [309, 47] width 21 height 7
click at [91, 94] on div "Work Orders" at bounding box center [85, 93] width 23 height 6
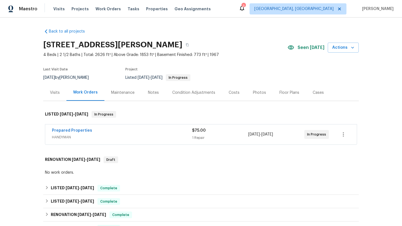
click at [77, 129] on span "Prepared Properties" at bounding box center [72, 131] width 40 height 6
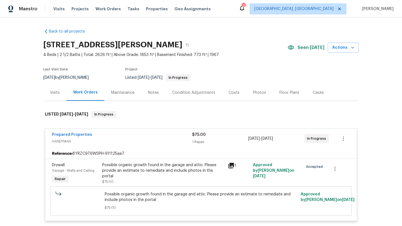
click at [54, 92] on div "Visits" at bounding box center [55, 93] width 10 height 6
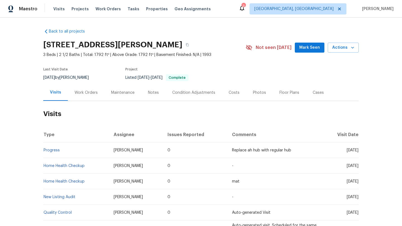
click at [307, 47] on span "Mark Seen" at bounding box center [309, 47] width 21 height 7
click at [84, 91] on div "Work Orders" at bounding box center [85, 93] width 23 height 6
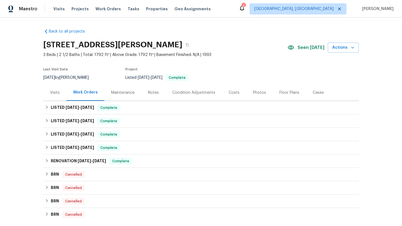
click at [53, 92] on div "Visits" at bounding box center [55, 93] width 10 height 6
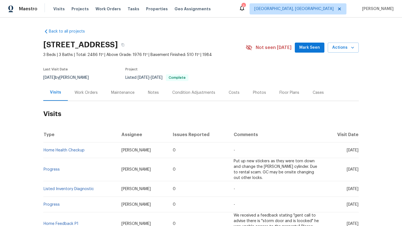
click at [302, 47] on span "Mark Seen" at bounding box center [309, 47] width 21 height 7
click at [86, 93] on div "Work Orders" at bounding box center [85, 93] width 23 height 6
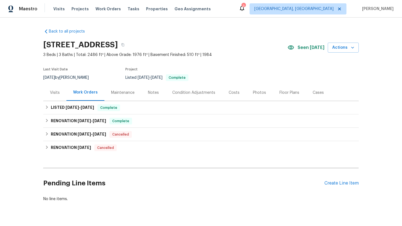
click at [50, 92] on div "Visits" at bounding box center [55, 93] width 10 height 6
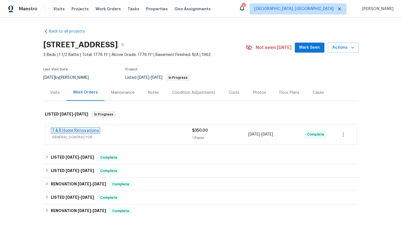
click at [57, 130] on link "T & R Home Renovations" at bounding box center [75, 131] width 47 height 4
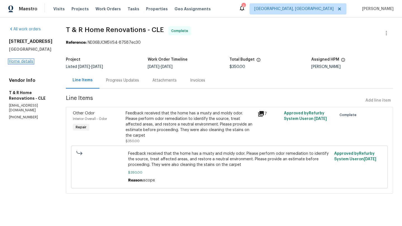
click at [27, 60] on link "Home details" at bounding box center [21, 62] width 24 height 4
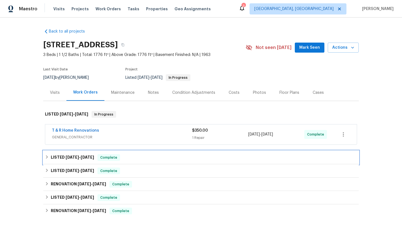
click at [46, 158] on icon at bounding box center [47, 157] width 4 height 4
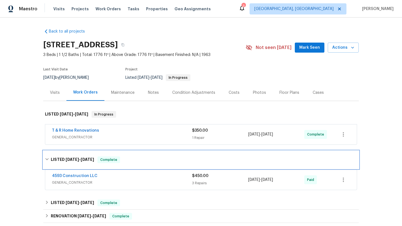
click at [47, 159] on icon at bounding box center [47, 160] width 4 height 4
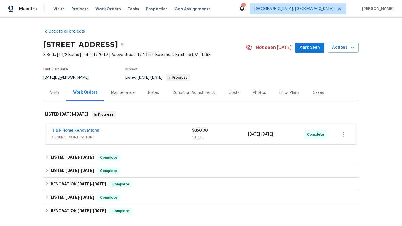
click at [55, 92] on div "Visits" at bounding box center [55, 93] width 10 height 6
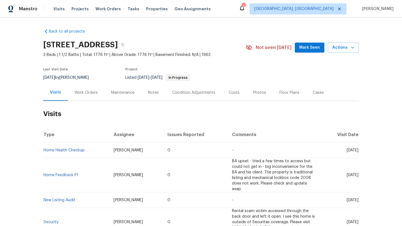
click at [311, 48] on span "Mark Seen" at bounding box center [309, 47] width 21 height 7
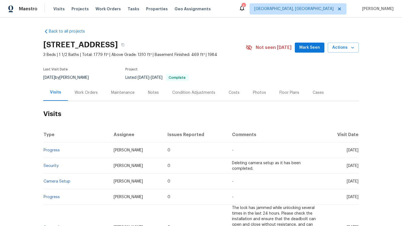
click at [304, 50] on span "Mark Seen" at bounding box center [309, 47] width 21 height 7
click at [233, 94] on div "Costs" at bounding box center [233, 93] width 11 height 6
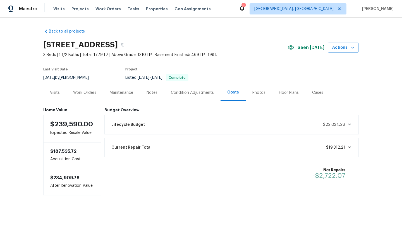
click at [254, 91] on div "Photos" at bounding box center [258, 93] width 13 height 6
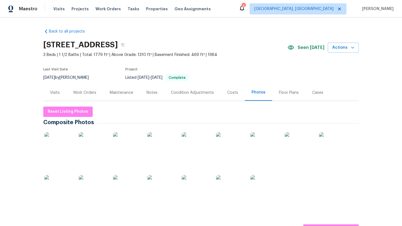
click at [59, 143] on img at bounding box center [58, 146] width 28 height 28
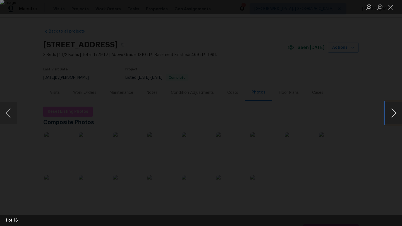
click at [396, 113] on button "Next image" at bounding box center [393, 113] width 17 height 22
click at [396, 112] on button "Next image" at bounding box center [393, 113] width 17 height 22
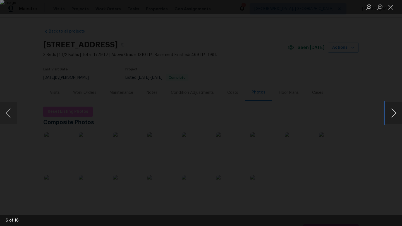
click at [396, 112] on button "Next image" at bounding box center [393, 113] width 17 height 22
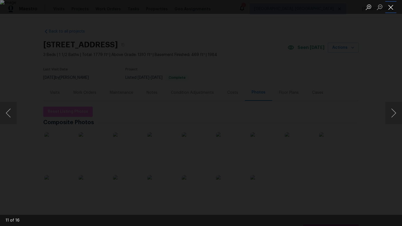
click at [394, 8] on button "Close lightbox" at bounding box center [390, 7] width 11 height 10
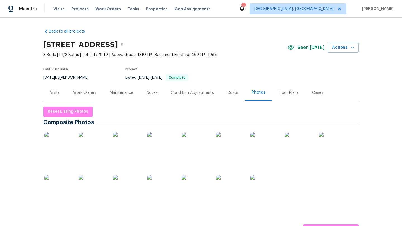
click at [52, 93] on div "Visits" at bounding box center [55, 93] width 10 height 6
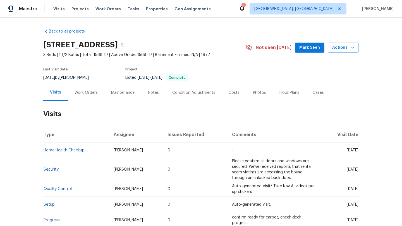
click at [306, 44] on button "Mark Seen" at bounding box center [310, 48] width 30 height 10
click at [84, 92] on div "Work Orders" at bounding box center [85, 93] width 23 height 6
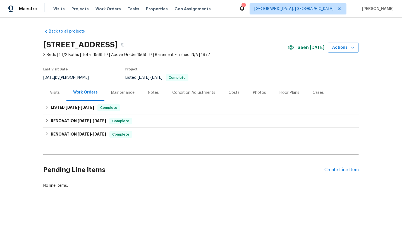
click at [256, 92] on div "Photos" at bounding box center [259, 93] width 13 height 6
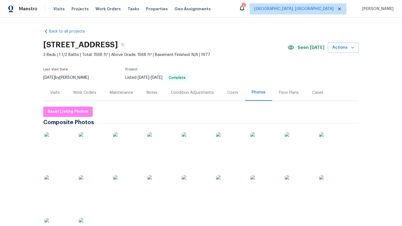
click at [68, 144] on img at bounding box center [58, 146] width 28 height 28
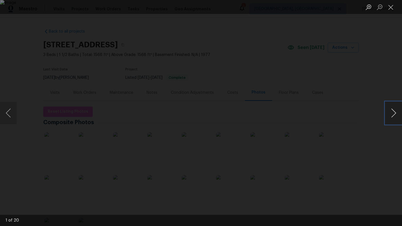
click at [393, 112] on button "Next image" at bounding box center [393, 113] width 17 height 22
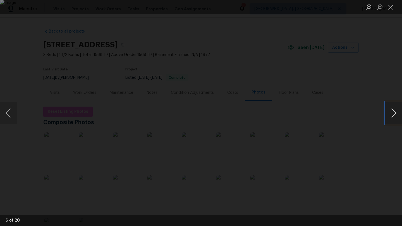
click at [393, 112] on button "Next image" at bounding box center [393, 113] width 17 height 22
click at [393, 9] on button "Close lightbox" at bounding box center [390, 7] width 11 height 10
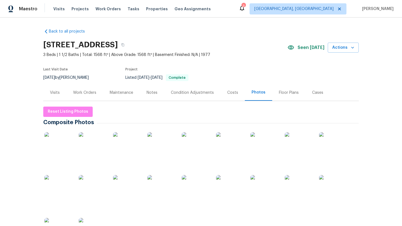
click at [52, 93] on div "Visits" at bounding box center [55, 93] width 10 height 6
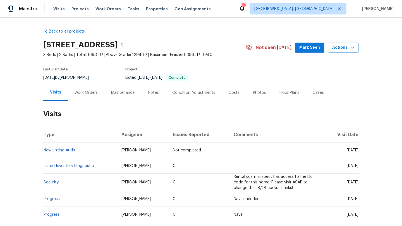
click at [304, 48] on span "Mark Seen" at bounding box center [309, 47] width 21 height 7
click at [94, 86] on div "Work Orders" at bounding box center [86, 93] width 37 height 16
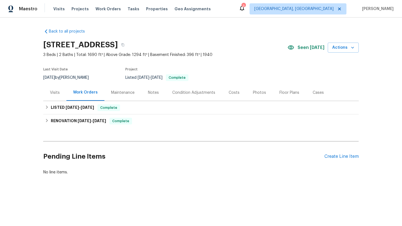
click at [47, 95] on div "Visits" at bounding box center [54, 93] width 23 height 16
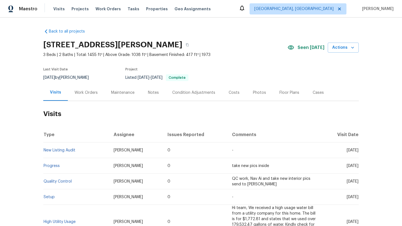
click at [89, 93] on div "Work Orders" at bounding box center [85, 93] width 23 height 6
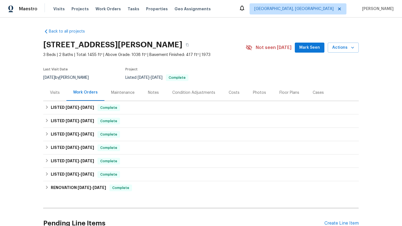
click at [59, 92] on div "Visits" at bounding box center [55, 93] width 10 height 6
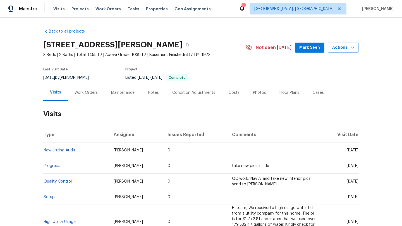
click at [309, 49] on span "Mark Seen" at bounding box center [309, 47] width 21 height 7
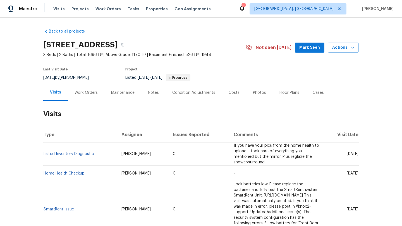
click at [308, 49] on span "Mark Seen" at bounding box center [309, 47] width 21 height 7
click at [85, 95] on div "Work Orders" at bounding box center [85, 93] width 23 height 6
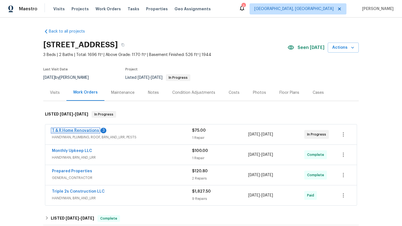
click at [64, 131] on link "T & R Home Renovations" at bounding box center [75, 131] width 47 height 4
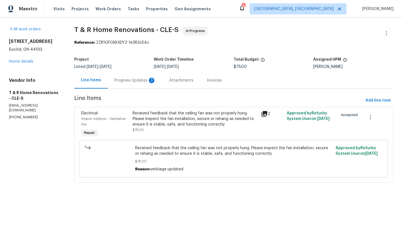
click at [143, 80] on div "Progress Updates 3" at bounding box center [134, 81] width 41 height 6
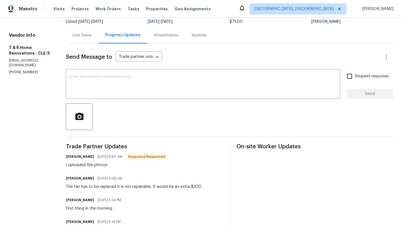
scroll to position [42, 0]
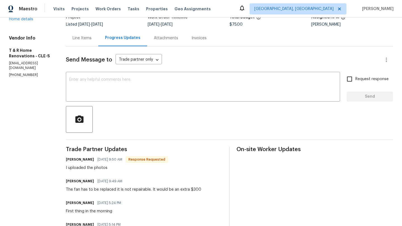
click at [91, 36] on div "Line Items" at bounding box center [82, 38] width 19 height 6
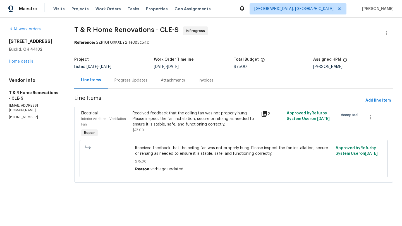
click at [176, 125] on div "Received feedback that the ceiling fan was not properly hung. Please inspect th…" at bounding box center [194, 119] width 125 height 17
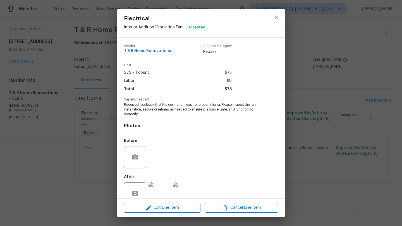
click at [160, 191] on img at bounding box center [159, 194] width 22 height 22
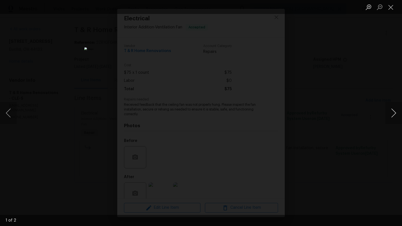
click at [395, 118] on button "Next image" at bounding box center [393, 113] width 17 height 22
click at [393, 116] on button "Next image" at bounding box center [393, 113] width 17 height 22
click at [392, 8] on button "Close lightbox" at bounding box center [390, 7] width 11 height 10
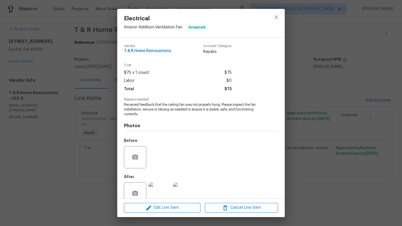
scroll to position [12, 0]
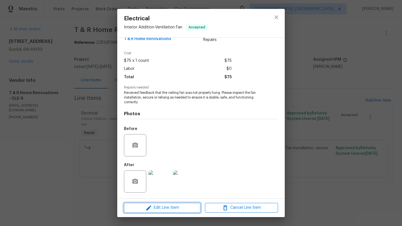
click at [154, 208] on span "Edit Line Item" at bounding box center [162, 208] width 73 height 7
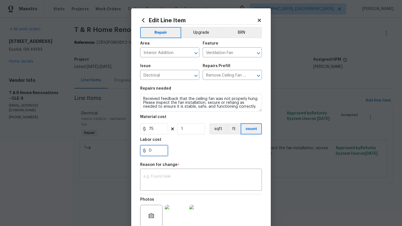
drag, startPoint x: 151, startPoint y: 150, endPoint x: 143, endPoint y: 150, distance: 8.1
click at [143, 150] on div "0" at bounding box center [154, 150] width 28 height 11
type input "300"
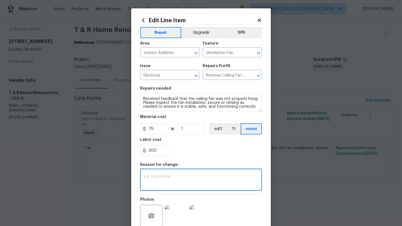
click at [144, 185] on textarea at bounding box center [200, 181] width 115 height 12
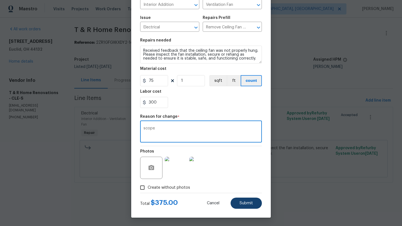
type textarea "scope"
click at [246, 205] on span "Submit" at bounding box center [245, 204] width 13 height 4
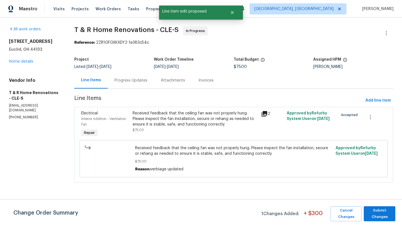
scroll to position [0, 0]
click at [375, 212] on span "Submit Changes" at bounding box center [379, 214] width 26 height 13
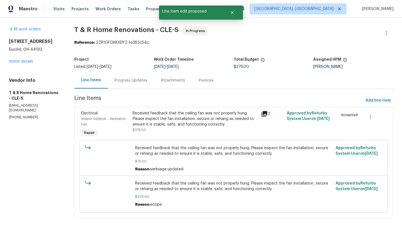
click at [123, 81] on div "Progress Updates" at bounding box center [130, 81] width 33 height 6
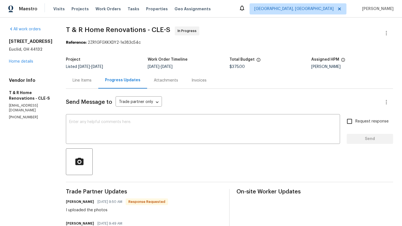
click at [88, 81] on div "Line Items" at bounding box center [82, 81] width 19 height 6
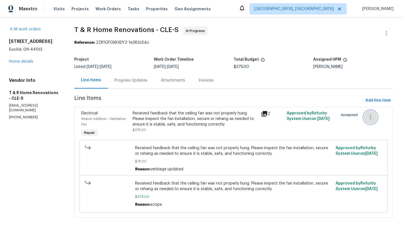
click at [371, 115] on icon "button" at bounding box center [370, 117] width 7 height 7
click at [234, 122] on div at bounding box center [201, 113] width 402 height 226
click at [24, 62] on link "Home details" at bounding box center [21, 62] width 24 height 4
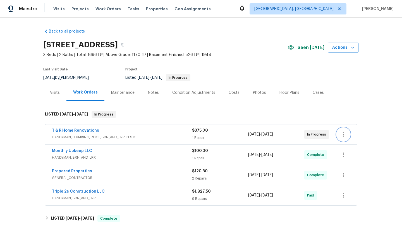
click at [344, 134] on icon "button" at bounding box center [343, 134] width 7 height 7
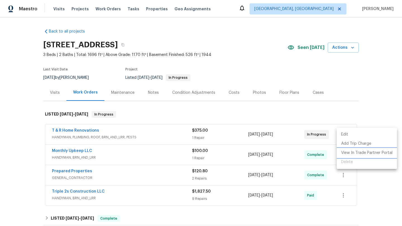
click at [348, 153] on li "View In Trade Partner Portal" at bounding box center [366, 153] width 60 height 9
click at [61, 129] on div at bounding box center [201, 113] width 402 height 226
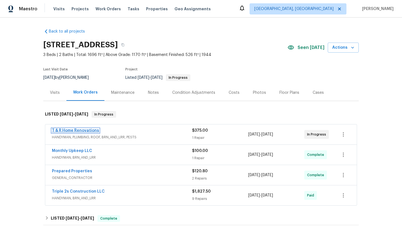
click at [61, 132] on link "T & R Home Renovations" at bounding box center [75, 131] width 47 height 4
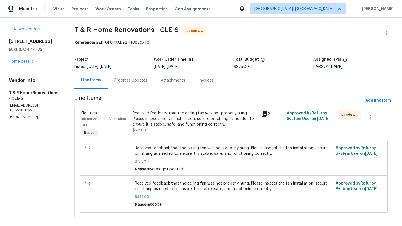
click at [170, 122] on div "Received feedback that the ceiling fan was not properly hung. Please inspect th…" at bounding box center [194, 119] width 125 height 17
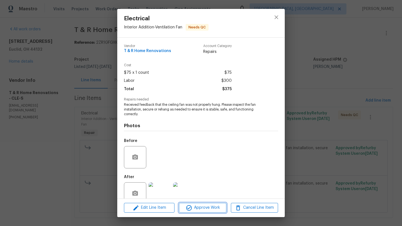
click at [188, 207] on icon "button" at bounding box center [188, 208] width 7 height 7
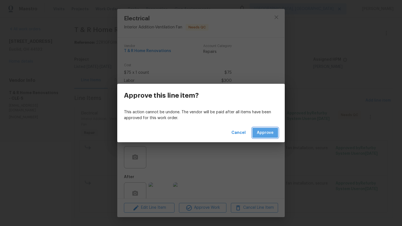
click at [264, 132] on span "Approve" at bounding box center [265, 133] width 17 height 7
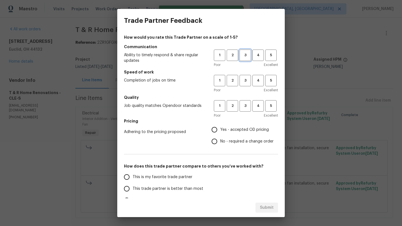
click at [245, 53] on span "3" at bounding box center [245, 55] width 10 height 6
click at [245, 80] on span "3" at bounding box center [245, 81] width 10 height 6
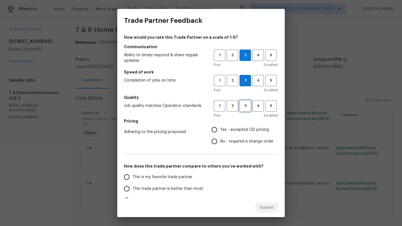
click at [246, 107] on span "3" at bounding box center [245, 106] width 10 height 6
click at [213, 142] on input "No - required a change order" at bounding box center [214, 142] width 12 height 12
radio input "true"
click at [127, 189] on input "This trade partner is better than most" at bounding box center [127, 189] width 12 height 12
radio input "false"
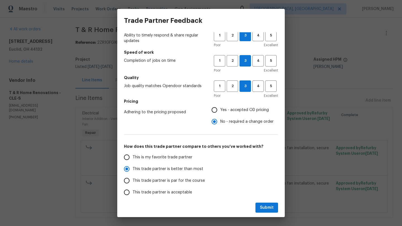
scroll to position [21, 0]
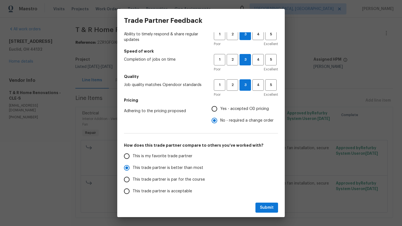
click at [127, 182] on input "This trade partner is par for the course" at bounding box center [127, 180] width 12 height 12
click at [270, 206] on span "Submit" at bounding box center [267, 208] width 14 height 7
radio input "true"
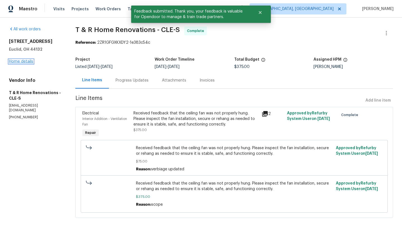
click at [24, 60] on link "Home details" at bounding box center [21, 62] width 24 height 4
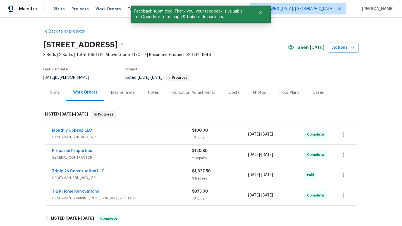
click at [53, 91] on div "Visits" at bounding box center [55, 93] width 10 height 6
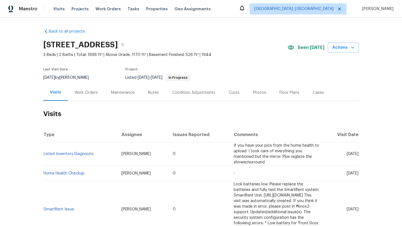
click at [86, 92] on div "Work Orders" at bounding box center [85, 93] width 23 height 6
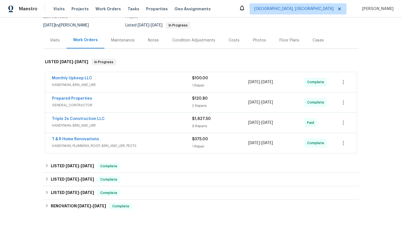
scroll to position [81, 0]
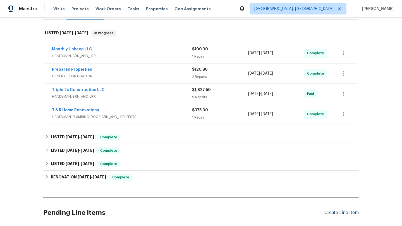
click at [333, 211] on div "Create Line Item" at bounding box center [341, 213] width 34 height 5
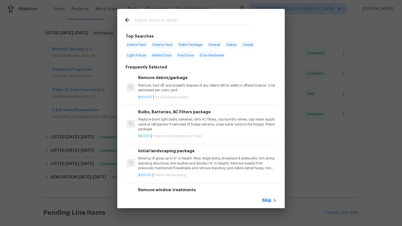
click at [154, 23] on input "text" at bounding box center [193, 21] width 118 height 8
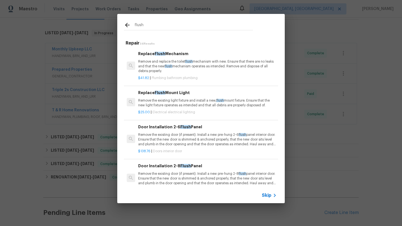
type input "flush"
click at [160, 103] on p "Remove the existing light fixture and install a new, flush mount fixture. Ensur…" at bounding box center [207, 102] width 138 height 9
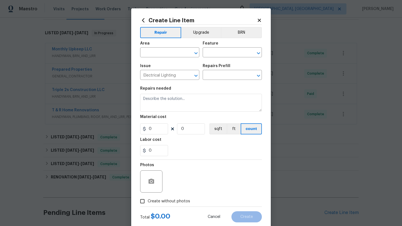
type input "Replace Flush Mount Light $25.00"
type textarea "Remove the existing light fixture and install a new, flush mount fixture. Ensur…"
type input "25"
type input "1"
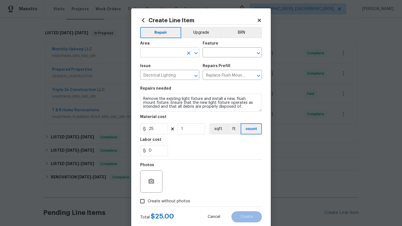
click at [155, 51] on input "text" at bounding box center [162, 53] width 44 height 9
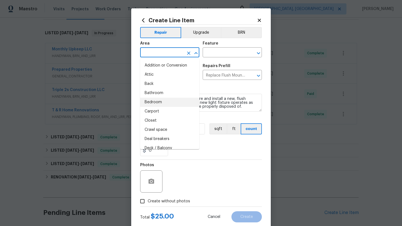
click at [152, 103] on li "Bedroom" at bounding box center [169, 102] width 59 height 9
type input "Bedroom"
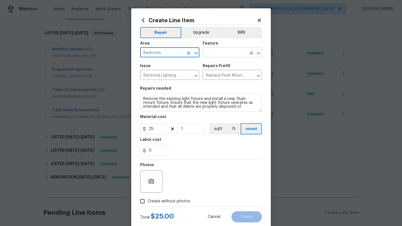
click at [218, 53] on input "text" at bounding box center [224, 53] width 44 height 9
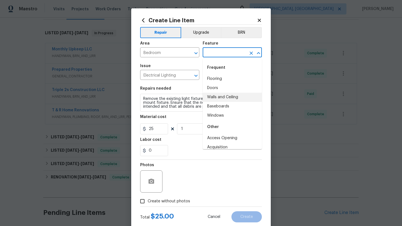
click at [214, 98] on li "Walls and Ceiling" at bounding box center [231, 97] width 59 height 9
type input "Walls and Ceiling"
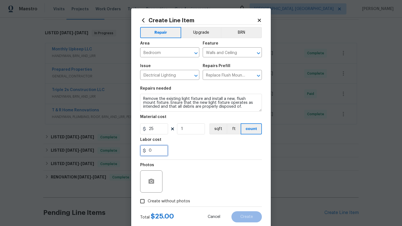
drag, startPoint x: 155, startPoint y: 148, endPoint x: 137, endPoint y: 147, distance: 18.2
click at [137, 147] on div "Create Line Item Repair Upgrade BRN Area Bedroom ​ Feature Walls and Ceiling ​ …" at bounding box center [200, 119] width 139 height 223
type input "25"
click at [144, 202] on input "Create without photos" at bounding box center [142, 201] width 11 height 11
checkbox input "true"
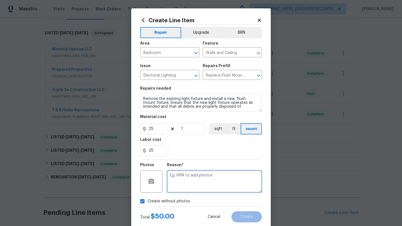
click at [181, 193] on textarea at bounding box center [214, 182] width 95 height 22
type textarea "desk"
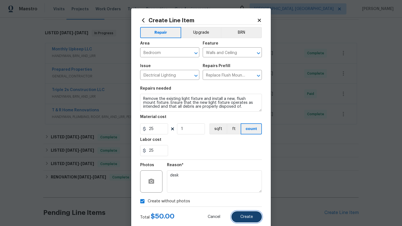
click at [239, 219] on button "Create" at bounding box center [246, 217] width 30 height 11
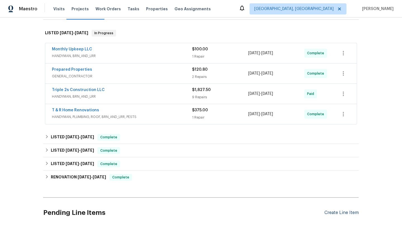
click at [327, 214] on div "Create Line Item" at bounding box center [341, 213] width 34 height 5
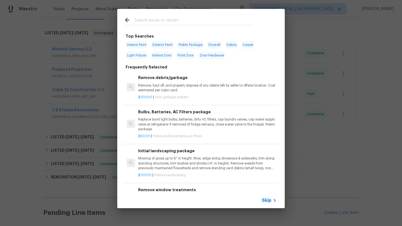
click at [164, 24] on input "text" at bounding box center [193, 21] width 118 height 8
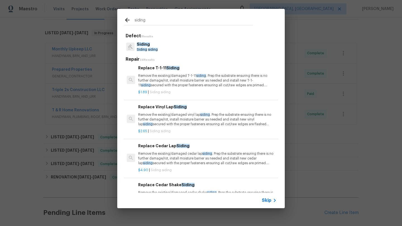
scroll to position [0, 0]
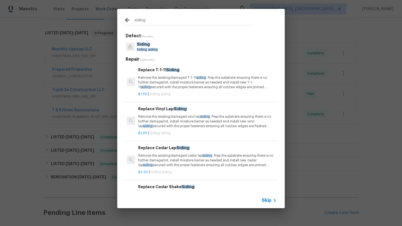
type input "siding"
click at [152, 124] on p "Remove the existing/damaged vinyl lap siding . Prep the substrate ensuring ther…" at bounding box center [207, 122] width 138 height 14
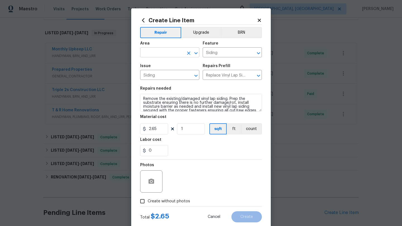
click at [166, 53] on input "text" at bounding box center [162, 53] width 44 height 9
click at [161, 67] on li "Garage" at bounding box center [169, 65] width 59 height 9
type input "Garage"
click at [187, 130] on input "1" at bounding box center [191, 129] width 28 height 11
type input "10"
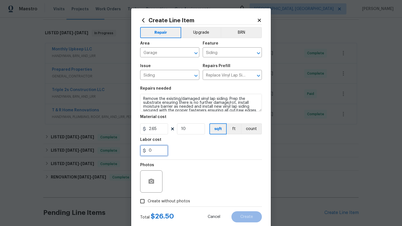
click at [155, 151] on input "0" at bounding box center [154, 150] width 28 height 11
click at [193, 172] on div "Photos" at bounding box center [201, 178] width 122 height 36
click at [149, 150] on input "3.5" at bounding box center [154, 150] width 28 height 11
type input "23.5"
click at [194, 180] on div "Photos" at bounding box center [201, 178] width 122 height 36
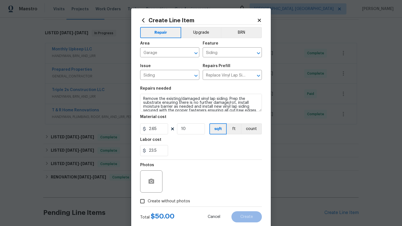
click at [142, 200] on input "Create without photos" at bounding box center [142, 201] width 11 height 11
checkbox input "true"
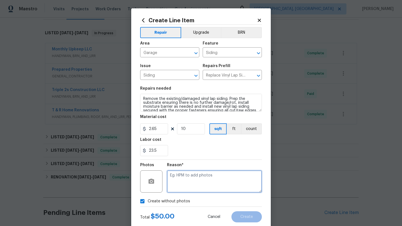
click at [192, 189] on textarea at bounding box center [214, 182] width 95 height 22
type textarea "desk"
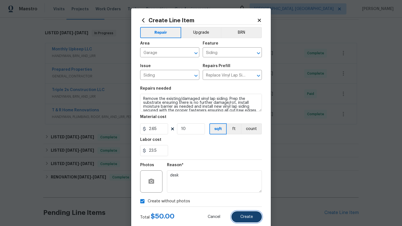
click at [240, 218] on button "Create" at bounding box center [246, 217] width 30 height 11
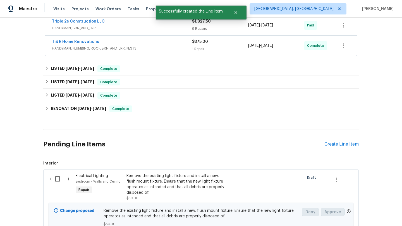
scroll to position [200, 0]
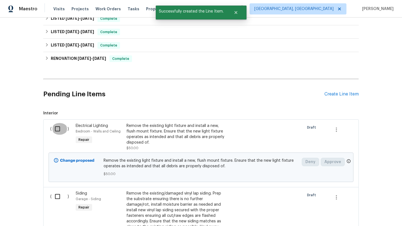
click at [58, 128] on input "checkbox" at bounding box center [60, 129] width 16 height 12
checkbox input "true"
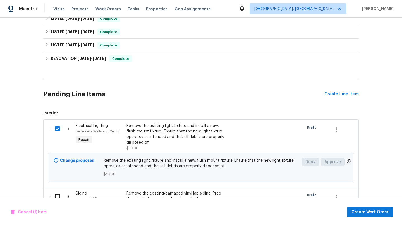
click at [57, 195] on input "checkbox" at bounding box center [60, 197] width 16 height 12
checkbox input "true"
click at [375, 214] on span "Create Work Order" at bounding box center [369, 212] width 37 height 7
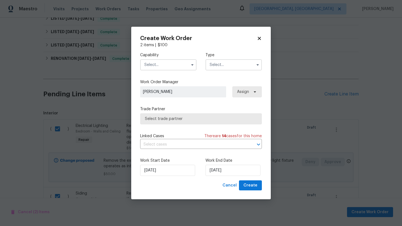
click at [155, 65] on input "text" at bounding box center [168, 64] width 56 height 11
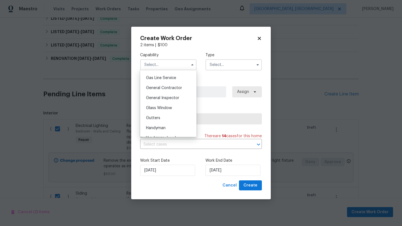
scroll to position [256, 0]
click at [170, 88] on span "General Contractor" at bounding box center [164, 88] width 36 height 4
type input "General Contractor"
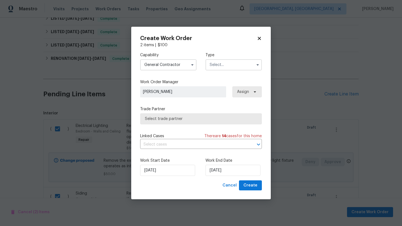
click at [223, 64] on input "text" at bounding box center [233, 64] width 56 height 11
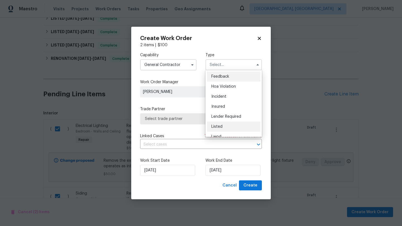
click at [219, 127] on span "Listed" at bounding box center [216, 127] width 11 height 4
type input "Listed"
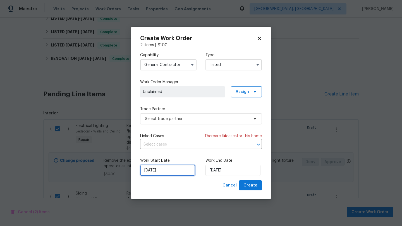
click at [162, 170] on input "[DATE]" at bounding box center [167, 170] width 55 height 11
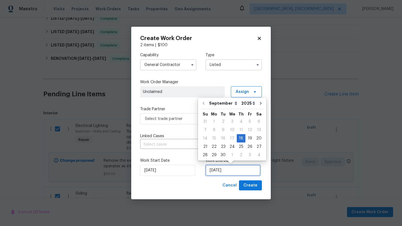
click at [214, 173] on input "[DATE]" at bounding box center [232, 170] width 55 height 11
click at [247, 137] on div "19" at bounding box center [249, 139] width 9 height 8
type input "9/19/2025"
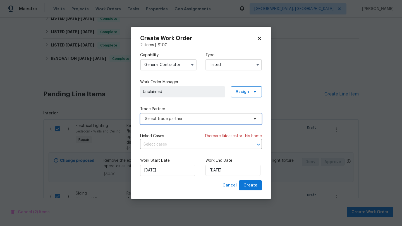
click at [209, 114] on span "Select trade partner" at bounding box center [201, 119] width 122 height 11
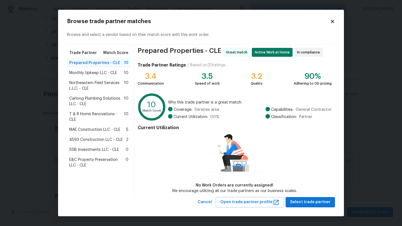
click at [99, 116] on span "T & R Home Renovations - CLE" at bounding box center [96, 117] width 55 height 11
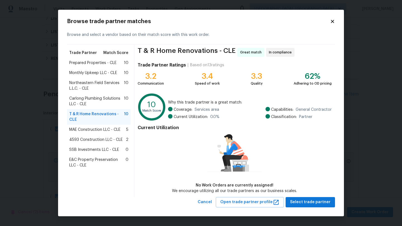
click at [318, 195] on div "T & R Home Renovations - CLE Great match In compliance Trade Partner Ratings | …" at bounding box center [234, 121] width 201 height 153
click at [320, 202] on span "Select trade partner" at bounding box center [310, 202] width 40 height 7
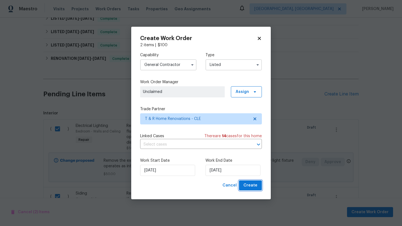
click at [253, 184] on span "Create" at bounding box center [250, 185] width 14 height 7
checkbox input "false"
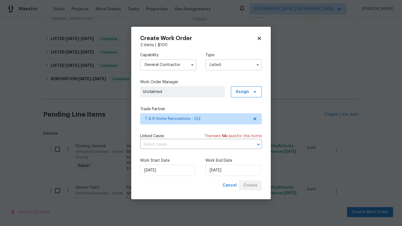
scroll to position [221, 0]
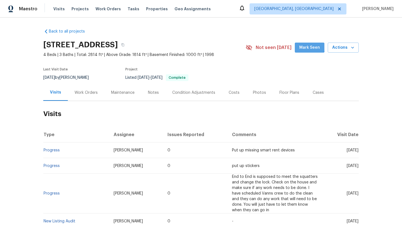
click at [302, 45] on span "Mark Seen" at bounding box center [309, 47] width 21 height 7
click at [83, 92] on div "Work Orders" at bounding box center [85, 93] width 23 height 6
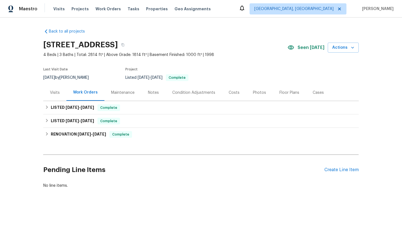
click at [53, 90] on div "Visits" at bounding box center [55, 93] width 10 height 6
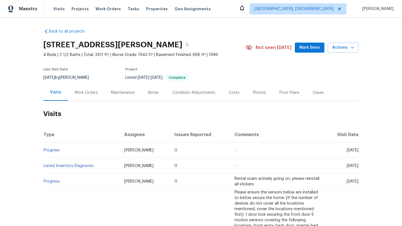
click at [313, 46] on span "Mark Seen" at bounding box center [309, 47] width 21 height 7
click at [93, 92] on div "Work Orders" at bounding box center [85, 93] width 23 height 6
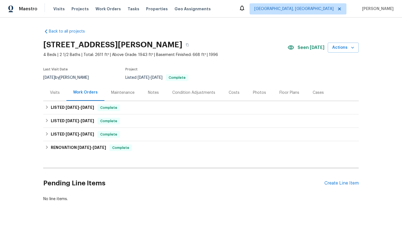
click at [56, 94] on div "Visits" at bounding box center [55, 93] width 10 height 6
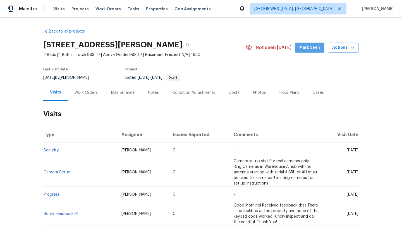
click at [314, 45] on span "Mark Seen" at bounding box center [309, 47] width 21 height 7
click at [80, 95] on div "Work Orders" at bounding box center [85, 93] width 23 height 6
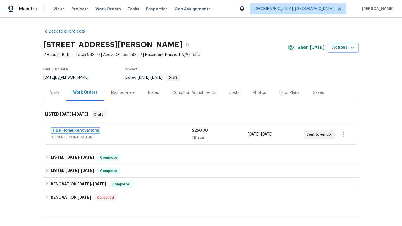
click at [73, 131] on link "T & R Home Renovations" at bounding box center [75, 131] width 47 height 4
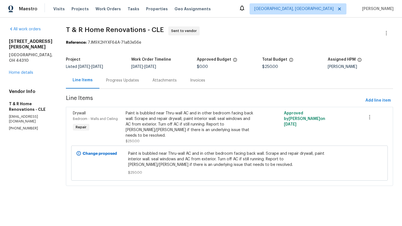
click at [139, 80] on div "Progress Updates" at bounding box center [122, 81] width 33 height 6
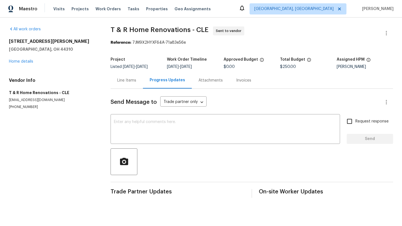
click at [122, 80] on div "Line Items" at bounding box center [126, 81] width 19 height 6
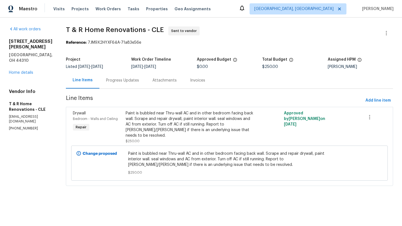
click at [25, 58] on div "[STREET_ADDRESS][PERSON_NAME] Home details" at bounding box center [31, 57] width 44 height 37
click at [24, 71] on link "Home details" at bounding box center [21, 73] width 24 height 4
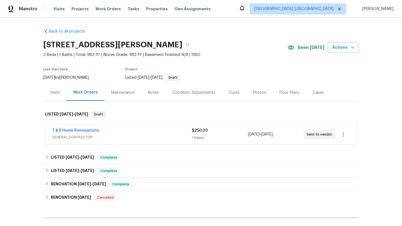
click at [158, 90] on div "Notes" at bounding box center [153, 93] width 24 height 16
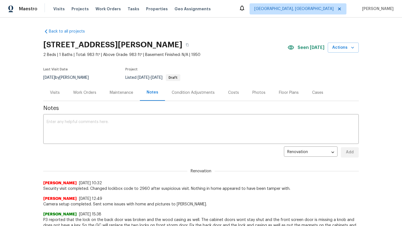
click at [56, 93] on div "Visits" at bounding box center [55, 93] width 10 height 6
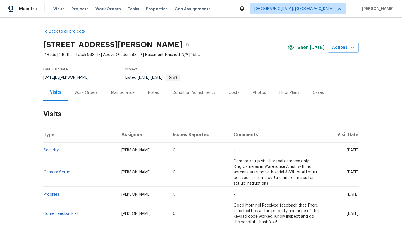
click at [82, 90] on div "Work Orders" at bounding box center [85, 93] width 23 height 6
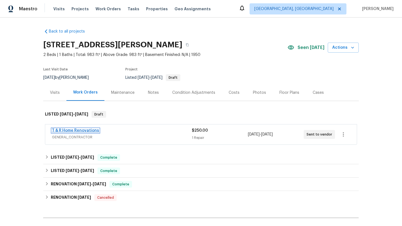
click at [85, 132] on link "T & R Home Renovations" at bounding box center [75, 131] width 47 height 4
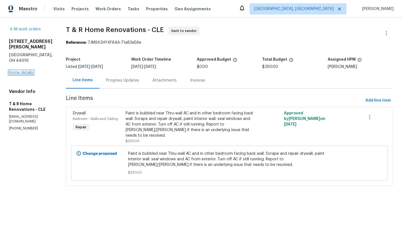
click at [25, 71] on link "Home details" at bounding box center [21, 73] width 24 height 4
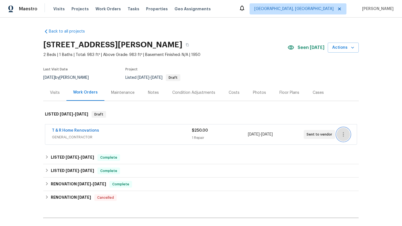
click at [346, 133] on icon "button" at bounding box center [343, 134] width 7 height 7
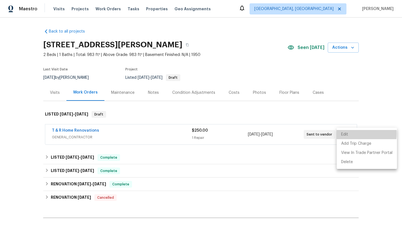
click at [343, 134] on li "Edit" at bounding box center [366, 134] width 60 height 9
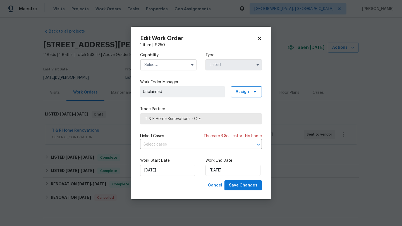
click at [159, 66] on input "text" at bounding box center [168, 64] width 56 height 11
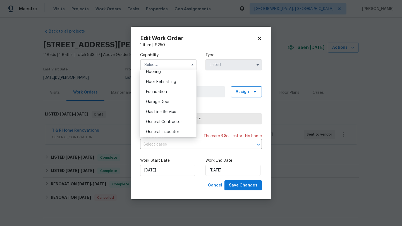
scroll to position [221, 0]
click at [166, 121] on span "General Contractor" at bounding box center [164, 123] width 36 height 4
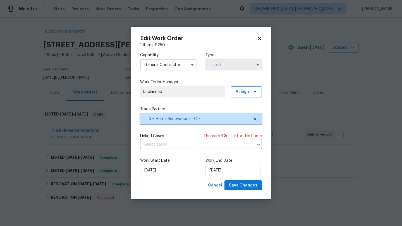
click at [164, 120] on span "T & R Home Renovations - CLE" at bounding box center [197, 119] width 104 height 6
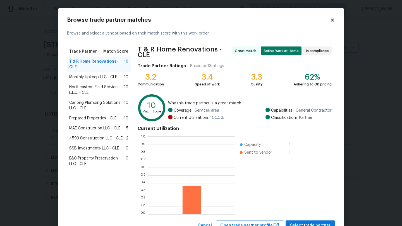
scroll to position [78, 87]
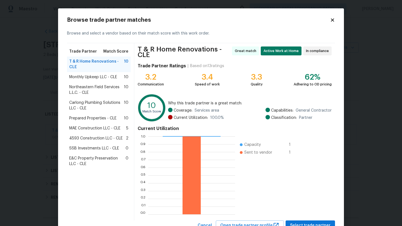
click at [332, 20] on icon at bounding box center [332, 19] width 3 height 3
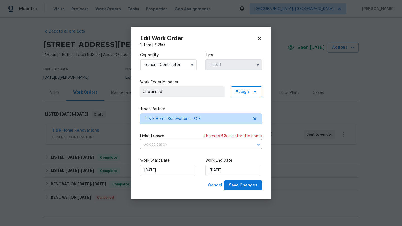
click at [168, 62] on input "General Contractor" at bounding box center [168, 64] width 56 height 11
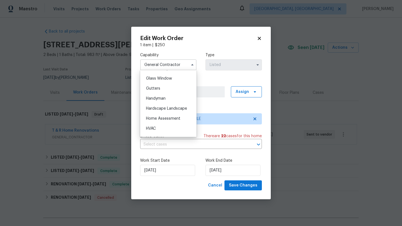
scroll to position [286, 0]
click at [160, 97] on span "Handyman" at bounding box center [156, 98] width 20 height 4
type input "Handyman"
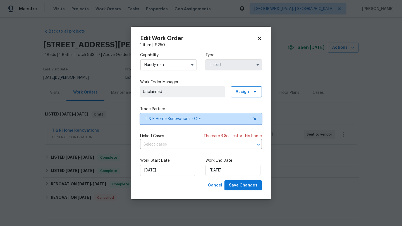
click at [155, 120] on span "T & R Home Renovations - CLE" at bounding box center [197, 119] width 104 height 6
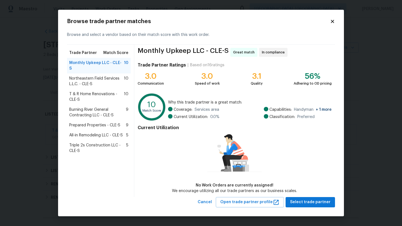
click at [93, 123] on span "Prepared Properties - CLE-S" at bounding box center [94, 126] width 51 height 6
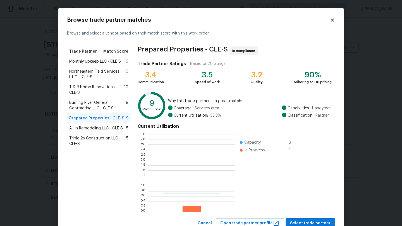
scroll to position [78, 87]
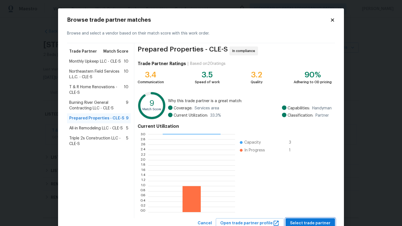
click at [300, 222] on span "Select trade partner" at bounding box center [310, 223] width 40 height 7
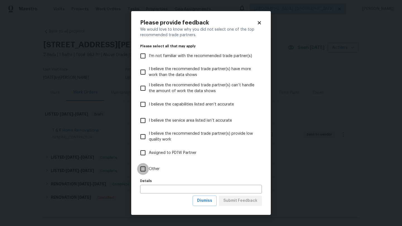
click at [141, 169] on input "Other" at bounding box center [143, 169] width 12 height 12
checkbox input "true"
click at [231, 205] on button "Submit Feedback" at bounding box center [240, 201] width 43 height 10
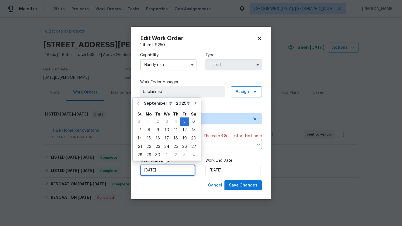
click at [163, 172] on input "[DATE]" at bounding box center [167, 170] width 55 height 11
click at [174, 139] on div "18" at bounding box center [175, 139] width 9 height 8
type input "[DATE]"
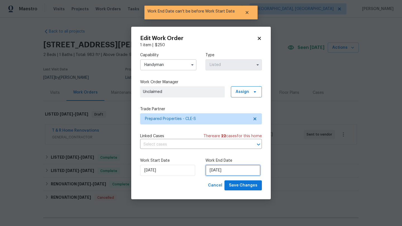
click at [215, 167] on input "[DATE]" at bounding box center [232, 170] width 55 height 11
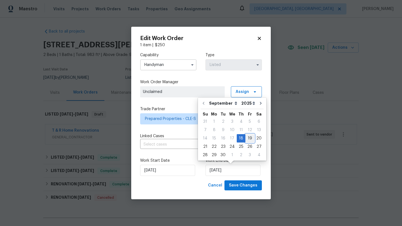
click at [249, 137] on div "19" at bounding box center [249, 139] width 9 height 8
type input "[DATE]"
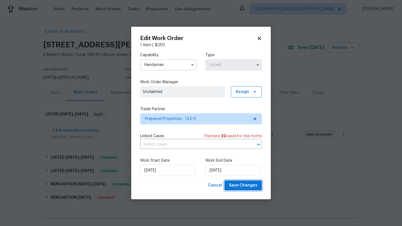
click at [246, 188] on span "Save Changes" at bounding box center [243, 185] width 28 height 7
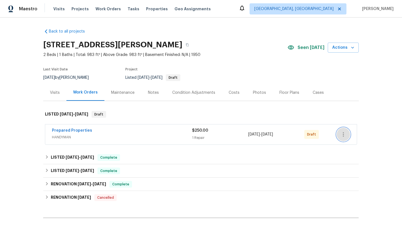
click at [345, 136] on icon "button" at bounding box center [343, 134] width 7 height 7
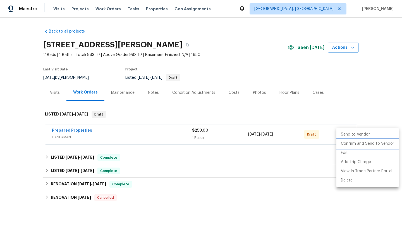
click at [341, 143] on li "Confirm and Send to Vendor" at bounding box center [367, 143] width 62 height 9
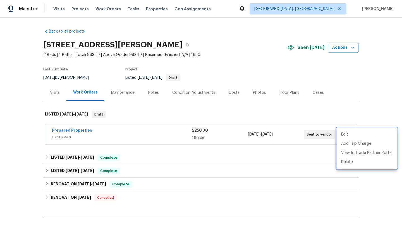
click at [152, 92] on div at bounding box center [201, 113] width 402 height 226
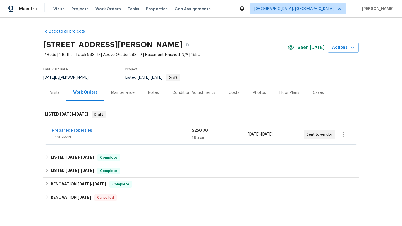
click at [152, 92] on div "Notes" at bounding box center [153, 93] width 11 height 6
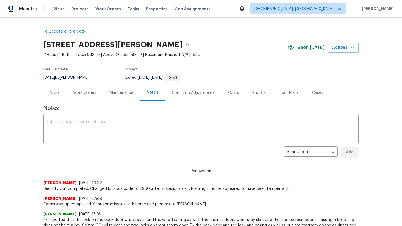
click at [57, 93] on div "Visits" at bounding box center [55, 93] width 10 height 6
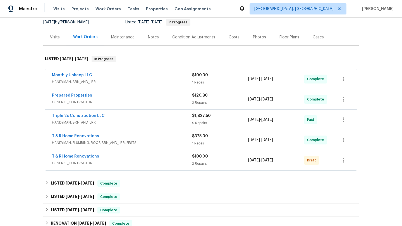
scroll to position [67, 0]
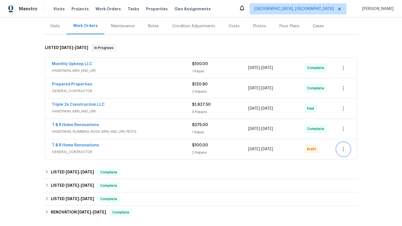
click at [346, 151] on icon "button" at bounding box center [343, 149] width 7 height 7
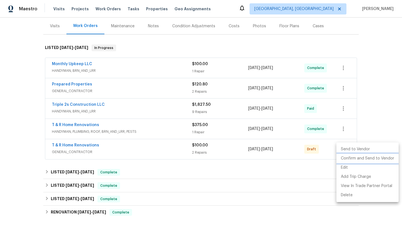
click at [344, 158] on li "Confirm and Send to Vendor" at bounding box center [367, 158] width 62 height 9
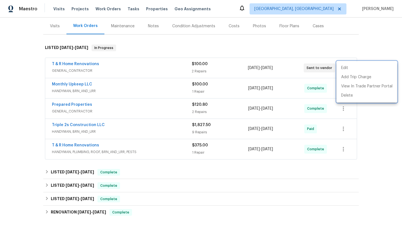
click at [151, 26] on div at bounding box center [201, 113] width 402 height 226
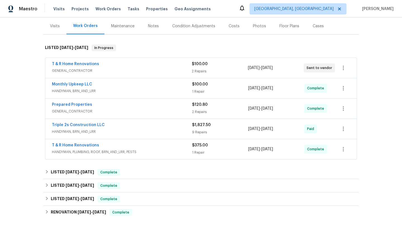
click at [152, 26] on div "Notes" at bounding box center [153, 26] width 11 height 6
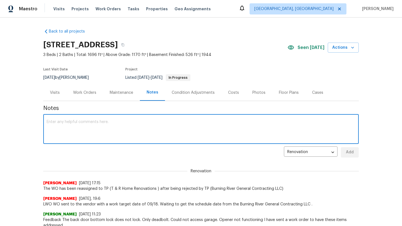
click at [79, 121] on textarea at bounding box center [201, 130] width 308 height 20
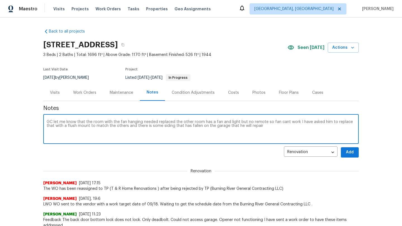
type textarea "GC let me know that the room with the fan hanging needed replaced the other roo…"
click at [355, 151] on button "Add" at bounding box center [350, 153] width 18 height 10
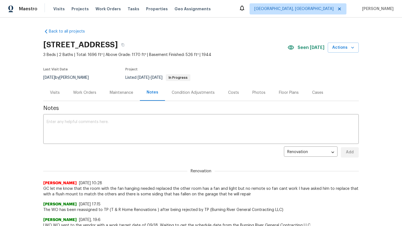
click at [55, 91] on div "Visits" at bounding box center [55, 93] width 10 height 6
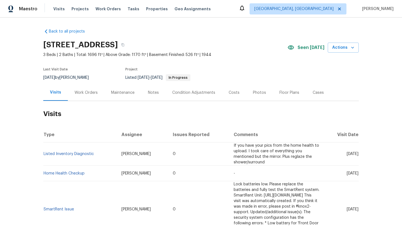
click at [86, 93] on div "Work Orders" at bounding box center [85, 93] width 23 height 6
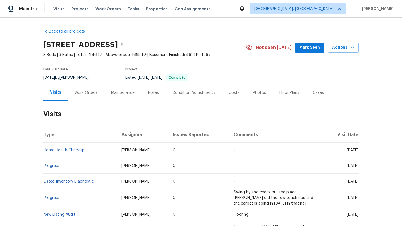
click at [318, 54] on div "[STREET_ADDRESS] 3 Beds | 3 Baths | Total: 2146 ft² | Above Grade: 1685 ft² | B…" at bounding box center [200, 48] width 315 height 20
click at [318, 48] on span "Mark Seen" at bounding box center [309, 47] width 21 height 7
click at [90, 91] on div "Work Orders" at bounding box center [85, 93] width 23 height 6
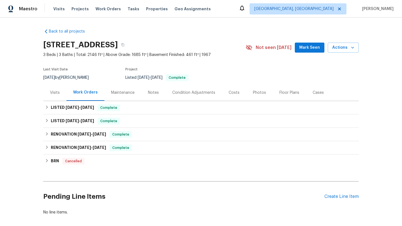
click at [55, 94] on div "Visits" at bounding box center [55, 93] width 10 height 6
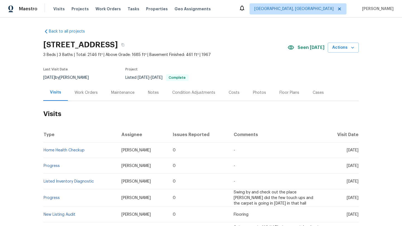
click at [305, 50] on span "Seen [DATE]" at bounding box center [310, 48] width 27 height 6
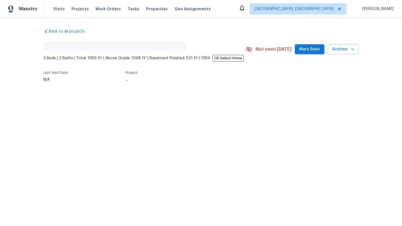
click at [308, 47] on span "Mark Seen" at bounding box center [309, 49] width 21 height 7
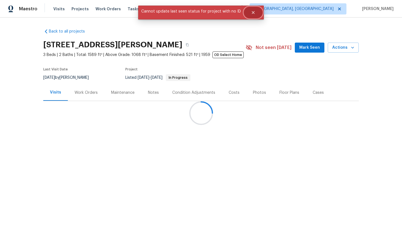
click at [252, 13] on icon "Close" at bounding box center [253, 12] width 3 height 3
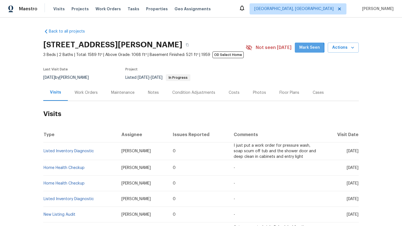
click at [299, 49] on button "Mark Seen" at bounding box center [310, 48] width 30 height 10
click at [80, 94] on div "Work Orders" at bounding box center [85, 93] width 23 height 6
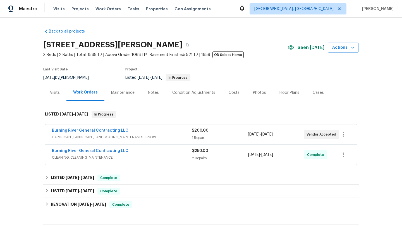
click at [52, 92] on div "Visits" at bounding box center [55, 93] width 10 height 6
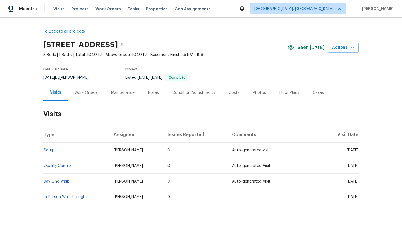
click at [78, 92] on div "Work Orders" at bounding box center [85, 93] width 23 height 6
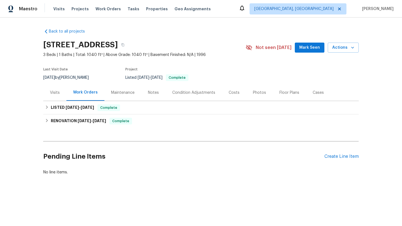
click at [53, 93] on div "Visits" at bounding box center [55, 93] width 10 height 6
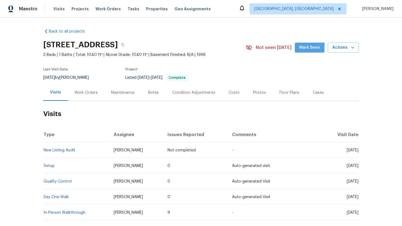
click at [304, 48] on span "Mark Seen" at bounding box center [309, 47] width 21 height 7
click at [260, 93] on div "Photos" at bounding box center [259, 93] width 13 height 6
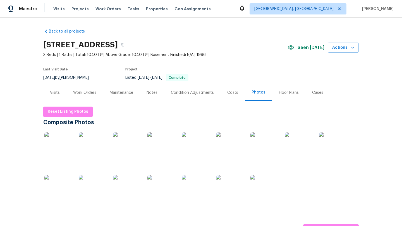
click at [230, 95] on div "Costs" at bounding box center [232, 93] width 11 height 6
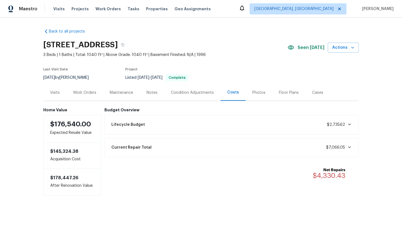
click at [88, 91] on div "Work Orders" at bounding box center [84, 93] width 23 height 6
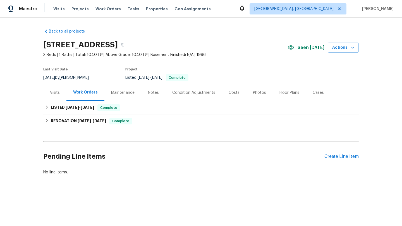
click at [50, 93] on div "Visits" at bounding box center [55, 93] width 10 height 6
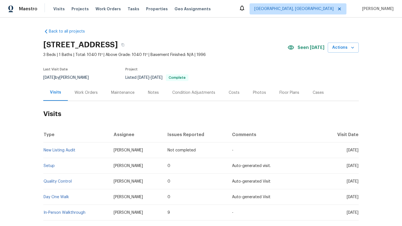
click at [254, 93] on div "Photos" at bounding box center [259, 93] width 13 height 6
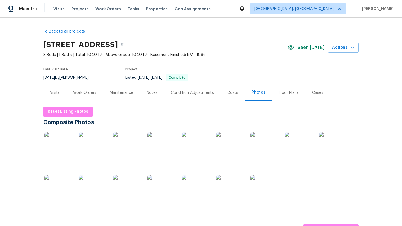
click at [56, 154] on img at bounding box center [58, 146] width 28 height 28
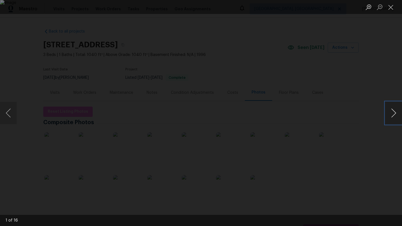
click at [390, 114] on button "Next image" at bounding box center [393, 113] width 17 height 22
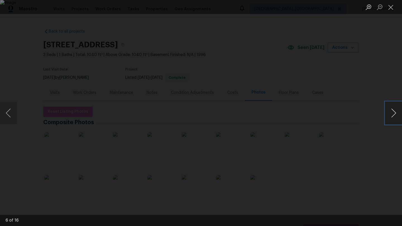
click at [390, 114] on button "Next image" at bounding box center [393, 113] width 17 height 22
click at [390, 8] on button "Close lightbox" at bounding box center [390, 7] width 11 height 10
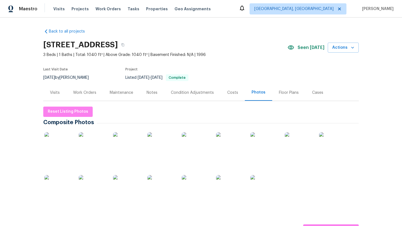
click at [52, 92] on div "Visits" at bounding box center [55, 93] width 10 height 6
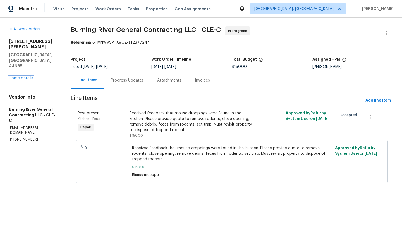
click at [23, 76] on link "Home details" at bounding box center [21, 78] width 24 height 4
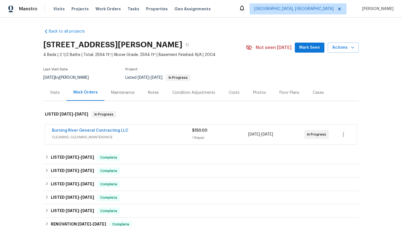
click at [300, 52] on button "Mark Seen" at bounding box center [310, 48] width 30 height 10
click at [300, 45] on button "Mark Seen" at bounding box center [310, 48] width 30 height 10
click at [53, 93] on div "Visits" at bounding box center [55, 93] width 10 height 6
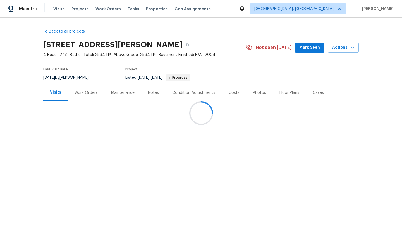
click at [304, 48] on div at bounding box center [201, 113] width 402 height 226
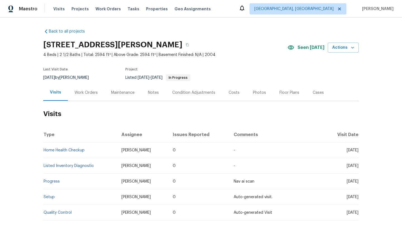
click at [85, 94] on div "Work Orders" at bounding box center [85, 93] width 23 height 6
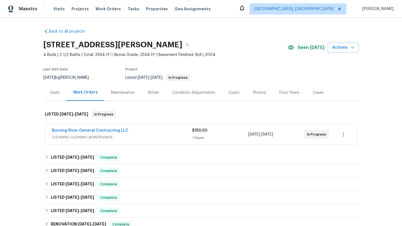
click at [55, 95] on div "Visits" at bounding box center [55, 93] width 10 height 6
